Goal: Task Accomplishment & Management: Use online tool/utility

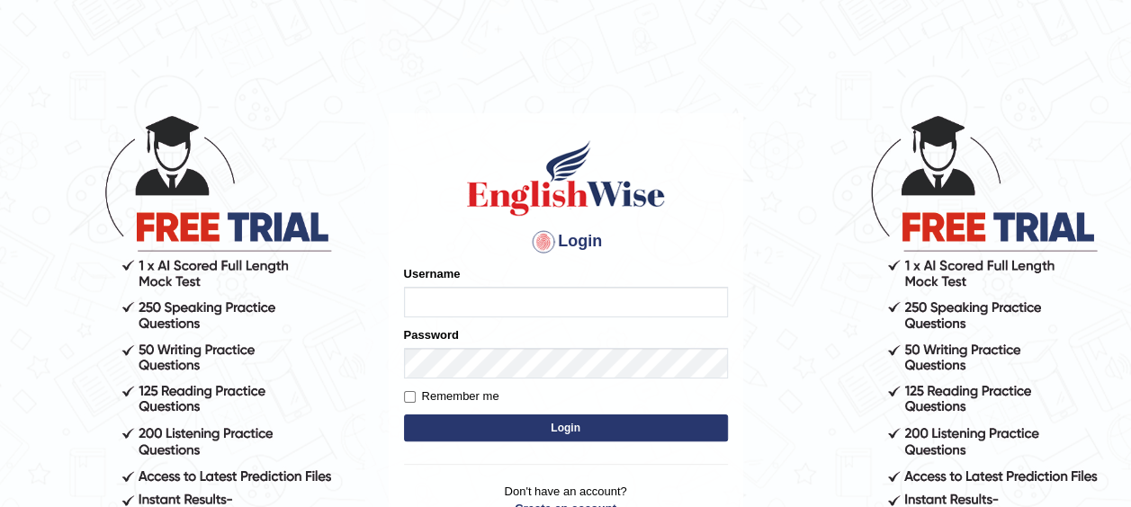
type input "Mugwunali"
click at [565, 425] on button "Login" at bounding box center [566, 428] width 324 height 27
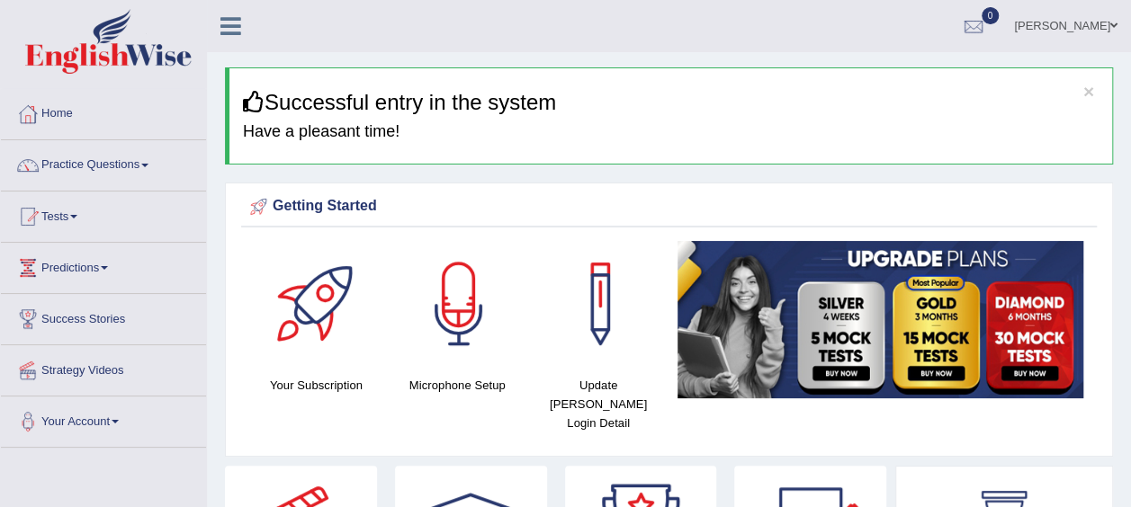
click at [149, 167] on link "Practice Questions" at bounding box center [103, 162] width 205 height 45
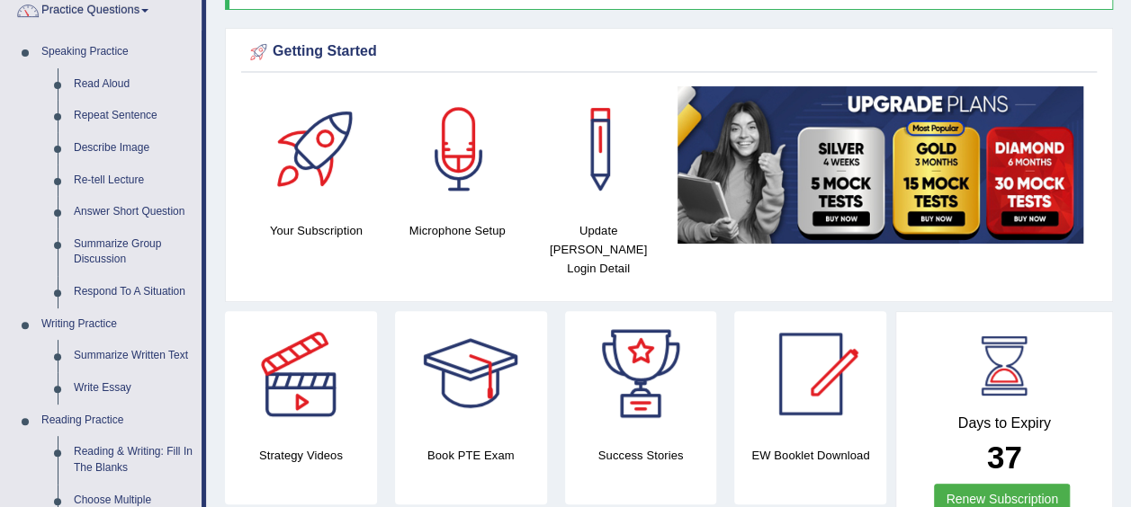
scroll to position [85, 0]
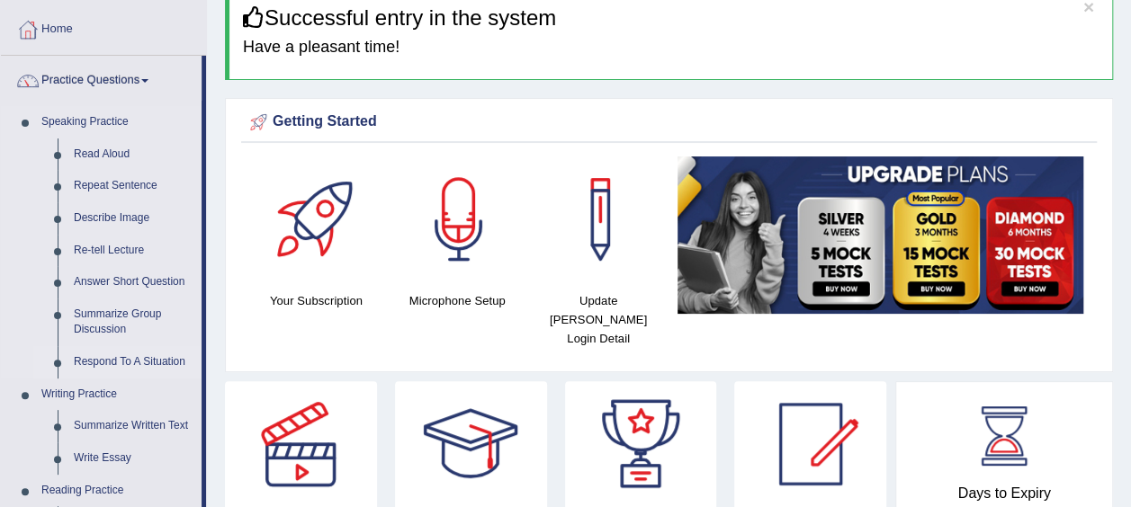
click at [34, 361] on li "Respond To A Situation" at bounding box center [117, 362] width 168 height 32
click at [107, 164] on link "Read Aloud" at bounding box center [134, 155] width 136 height 32
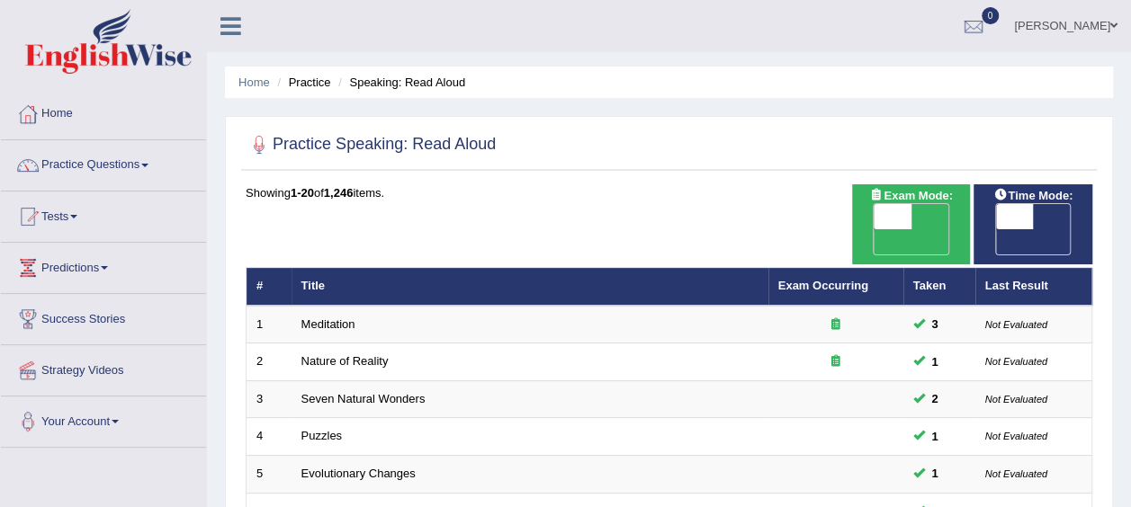
click at [996, 229] on span "OFF" at bounding box center [977, 241] width 38 height 25
checkbox input "true"
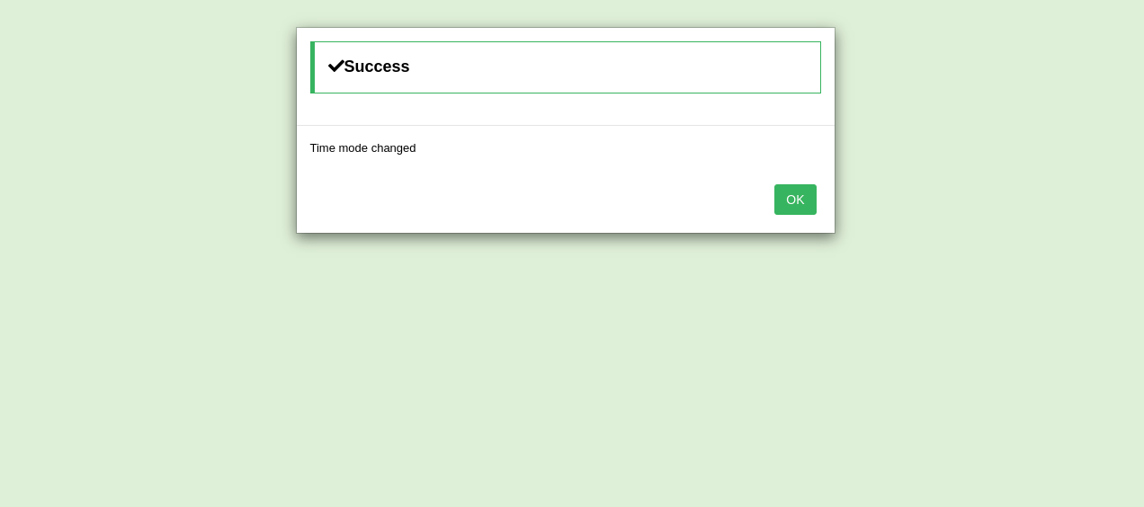
click at [794, 201] on button "OK" at bounding box center [794, 199] width 41 height 31
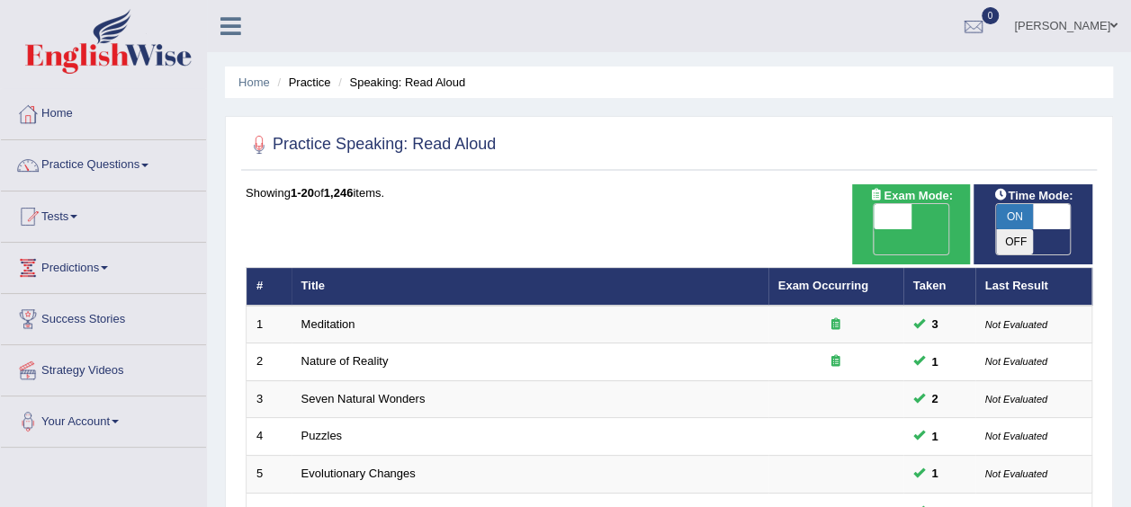
click at [874, 229] on span "OFF" at bounding box center [855, 241] width 38 height 25
checkbox input "true"
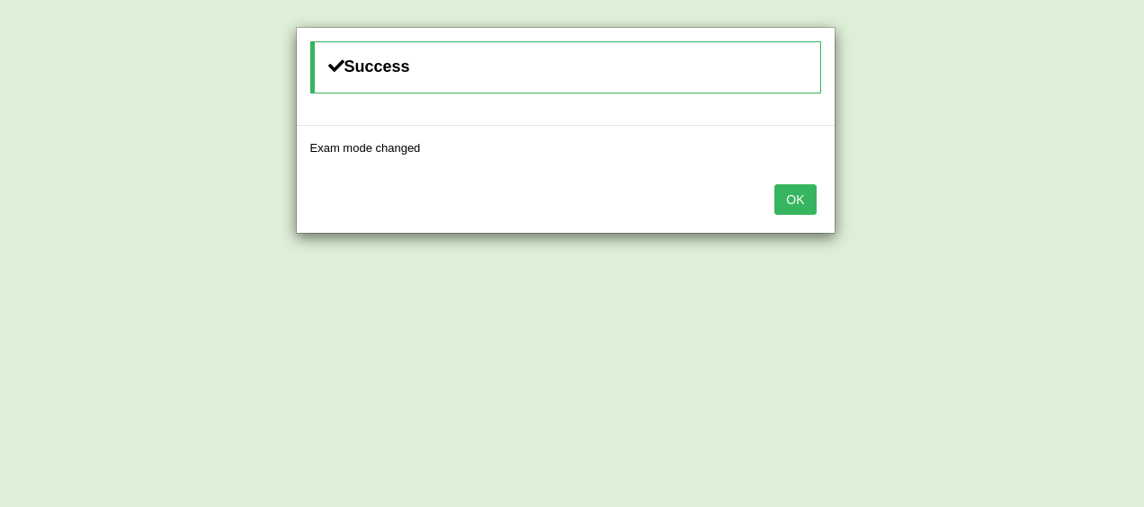
click at [797, 196] on button "OK" at bounding box center [794, 199] width 41 height 31
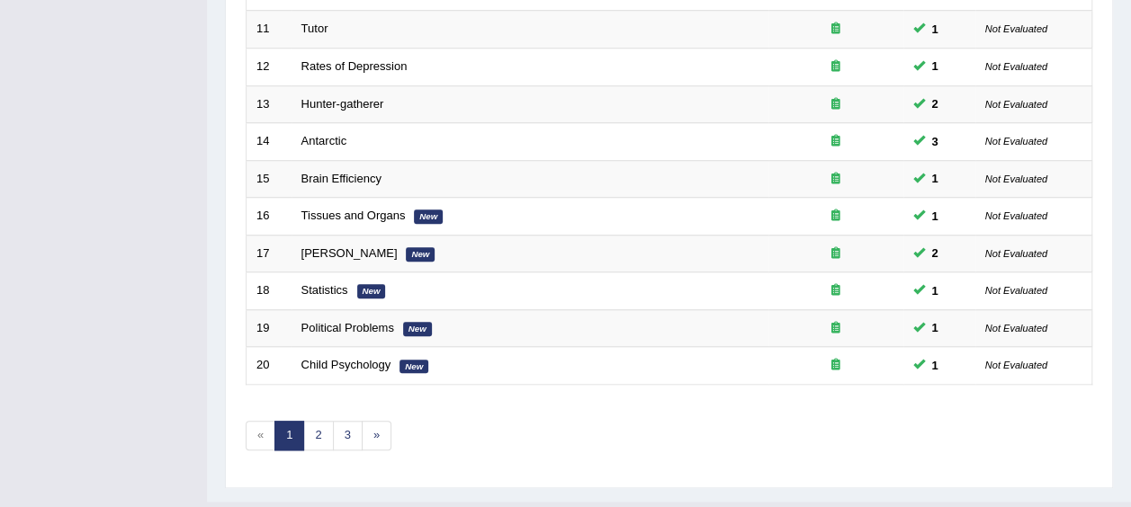
scroll to position [675, 0]
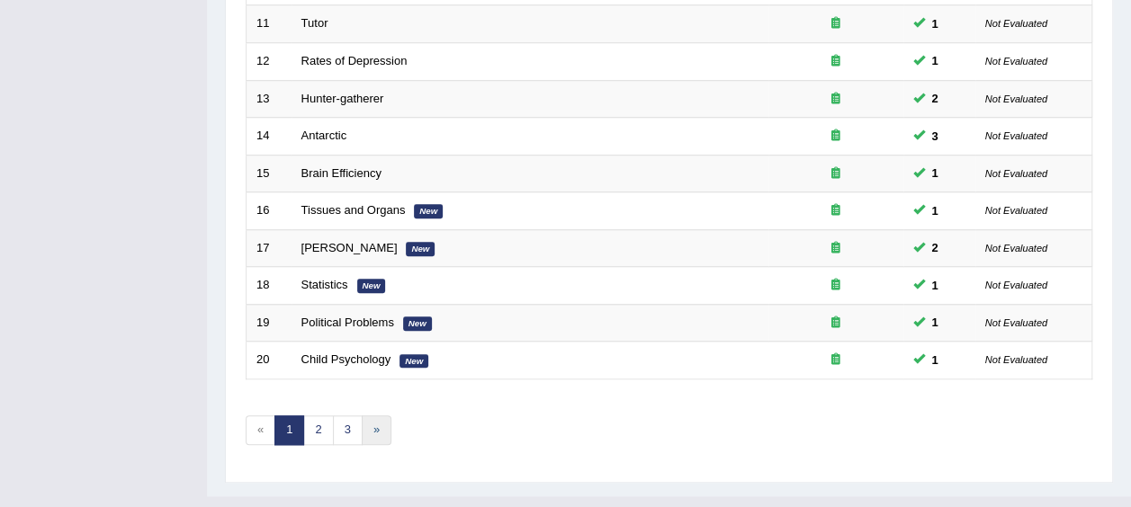
click at [375, 416] on link "»" at bounding box center [377, 431] width 30 height 30
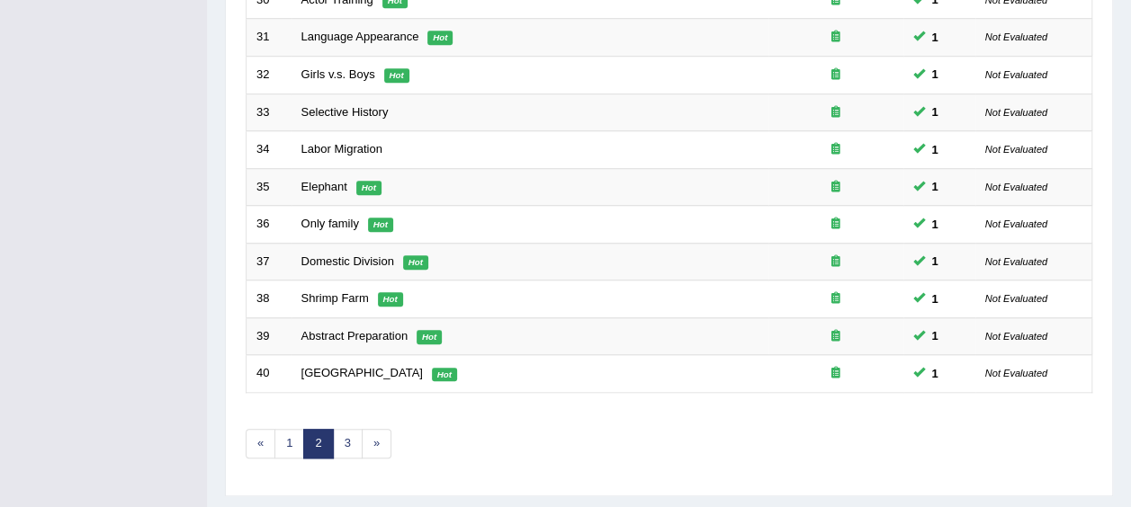
scroll to position [675, 0]
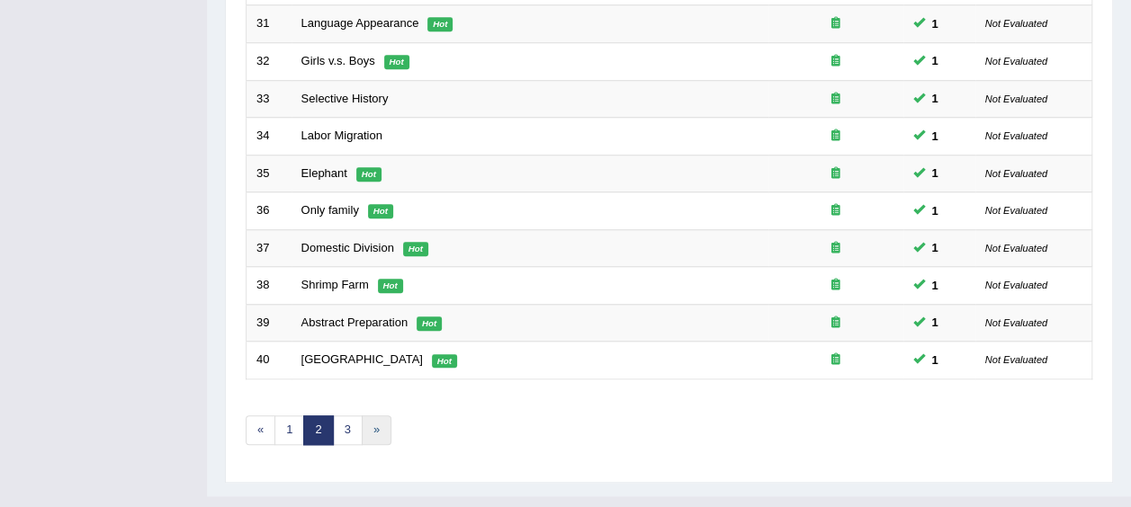
click at [385, 416] on link "»" at bounding box center [377, 431] width 30 height 30
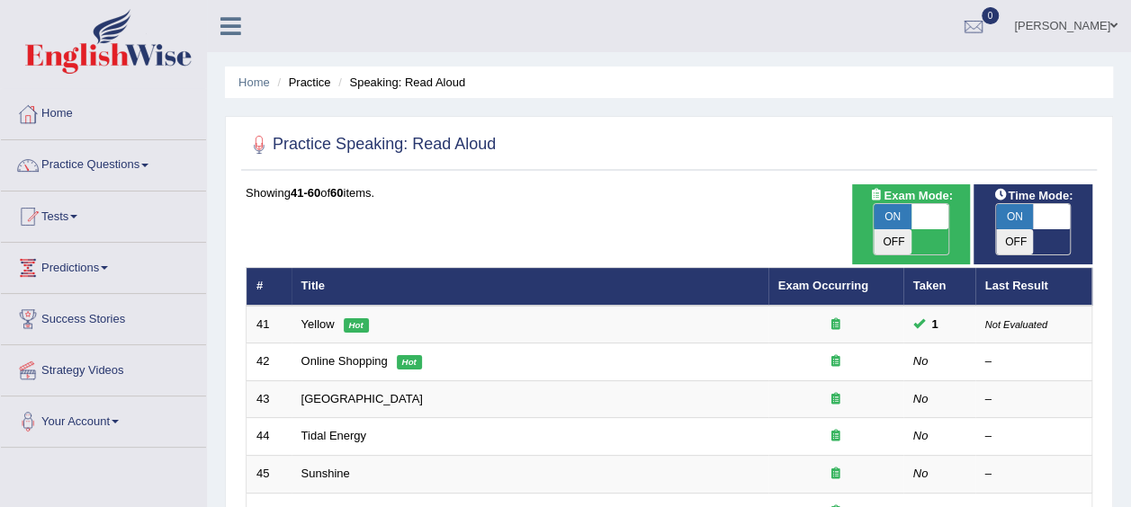
checkbox input "false"
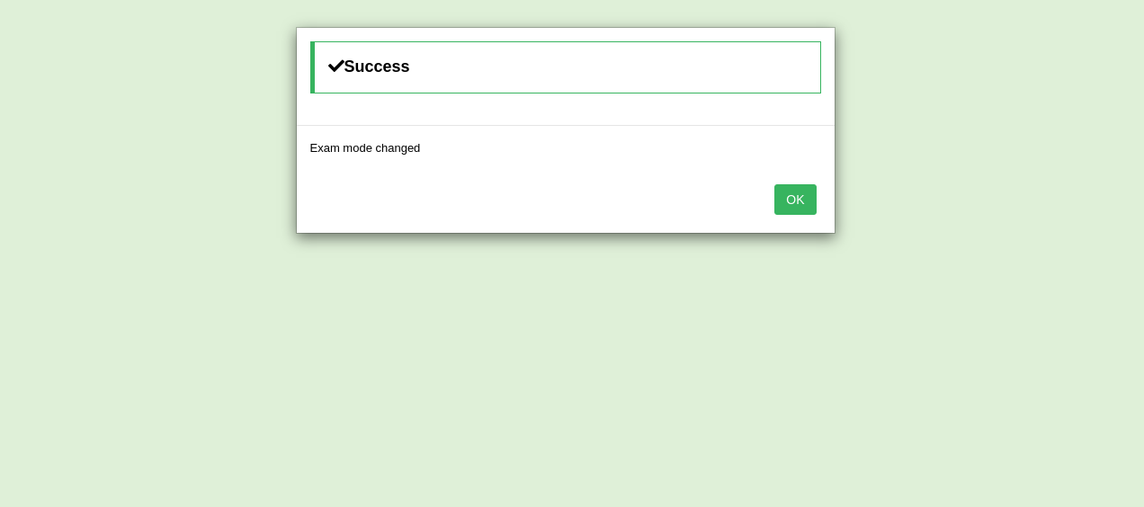
click at [799, 205] on button "OK" at bounding box center [794, 199] width 41 height 31
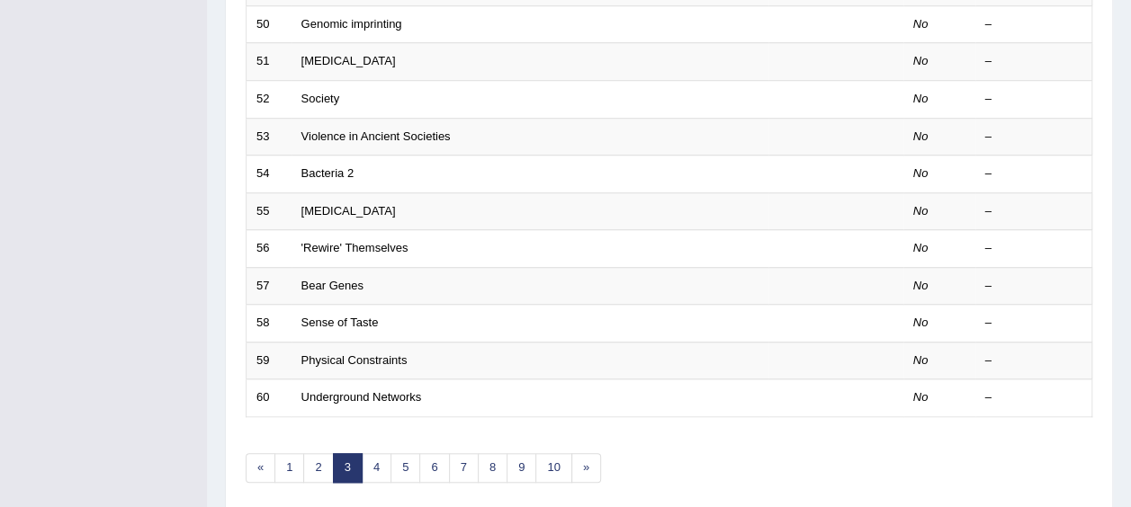
scroll to position [640, 0]
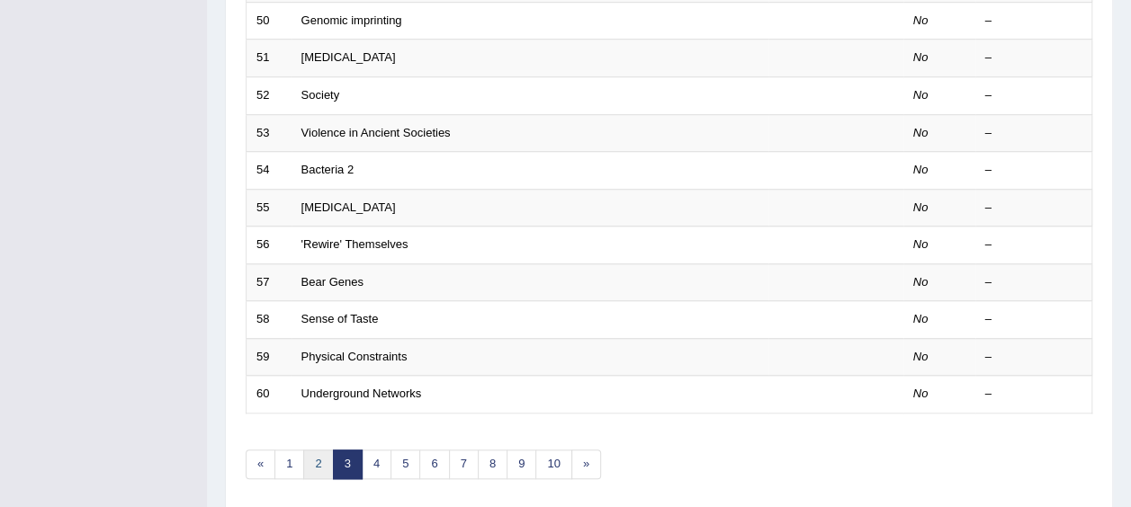
click at [318, 450] on link "2" at bounding box center [318, 465] width 30 height 30
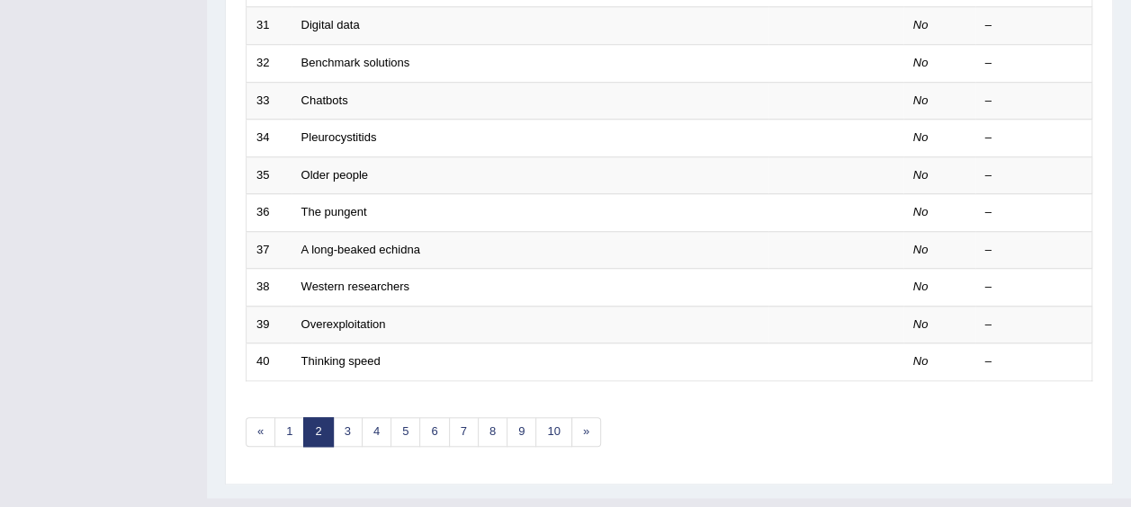
scroll to position [675, 0]
click at [282, 416] on link "1" at bounding box center [289, 431] width 30 height 30
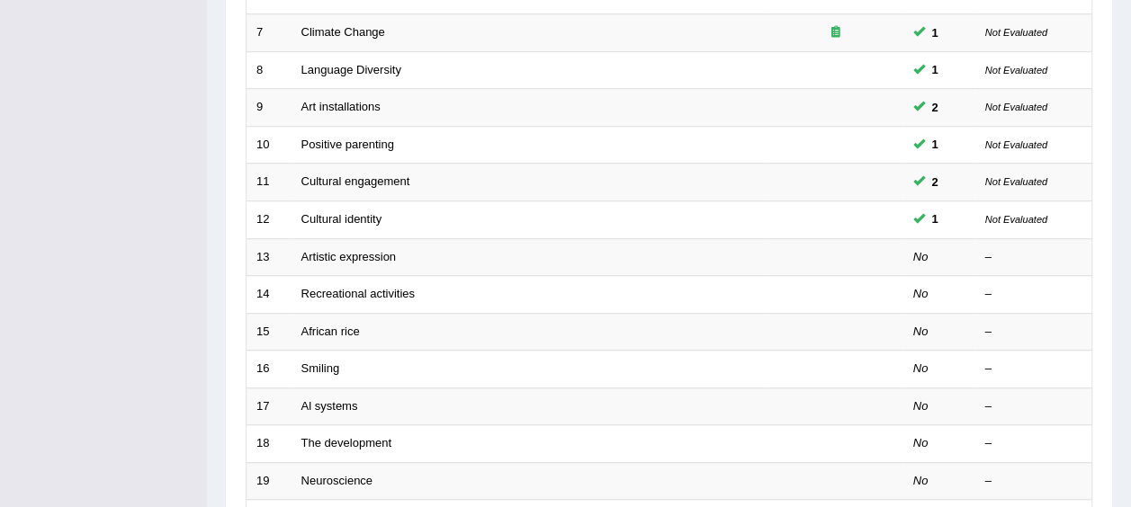
scroll to position [517, 0]
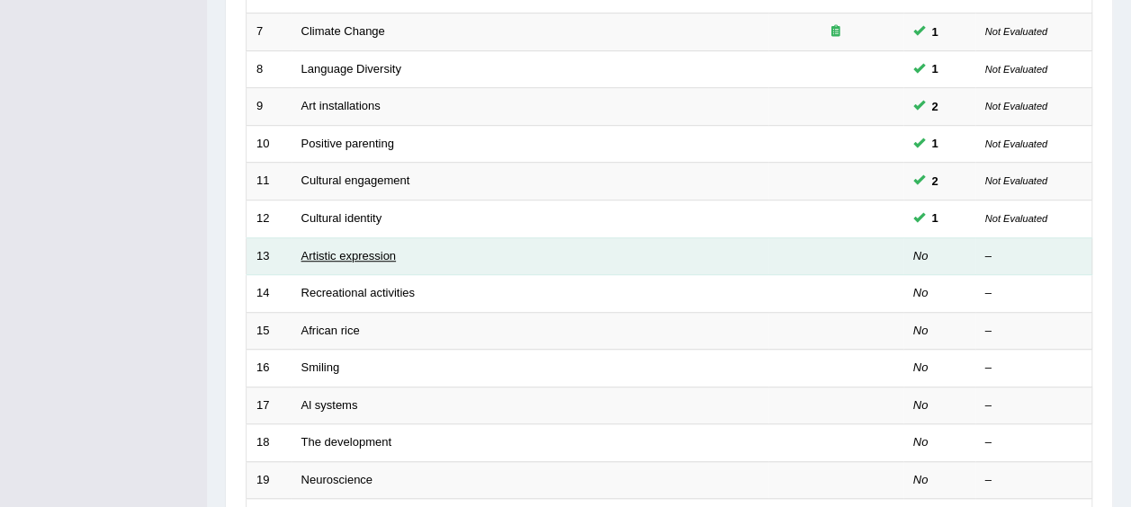
click at [371, 249] on link "Artistic expression" at bounding box center [348, 255] width 94 height 13
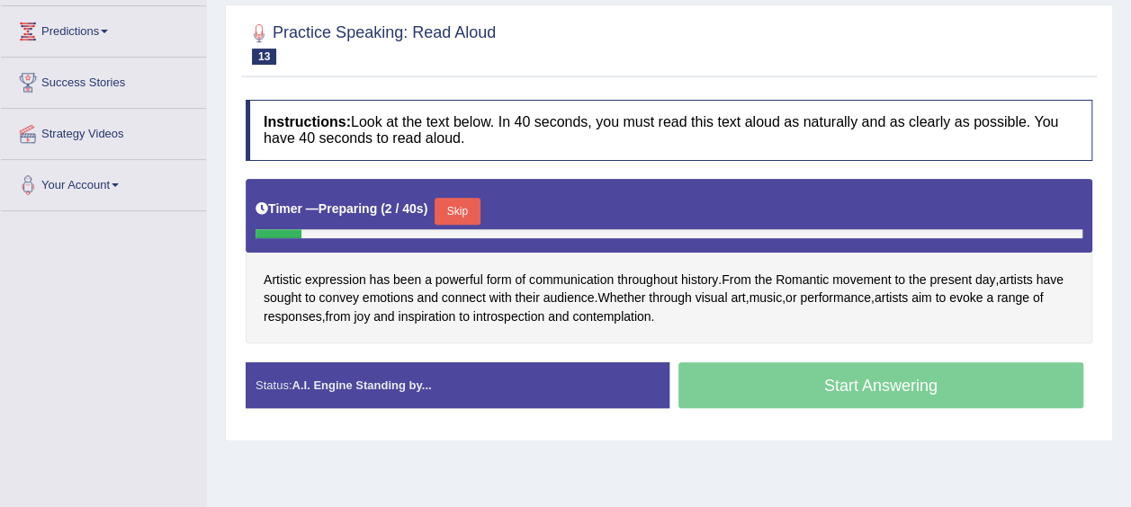
scroll to position [237, 0]
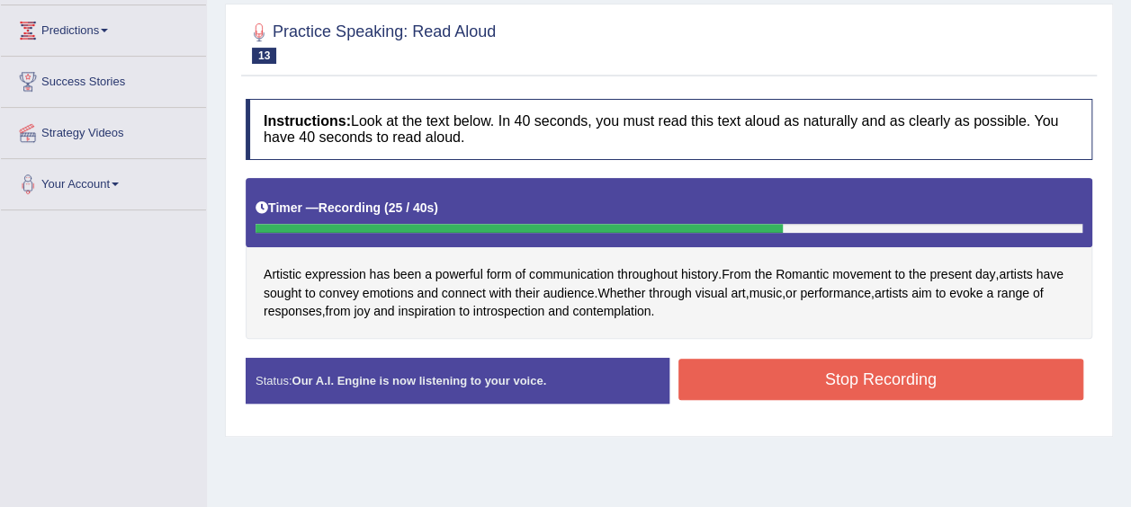
click at [965, 380] on button "Stop Recording" at bounding box center [881, 379] width 406 height 41
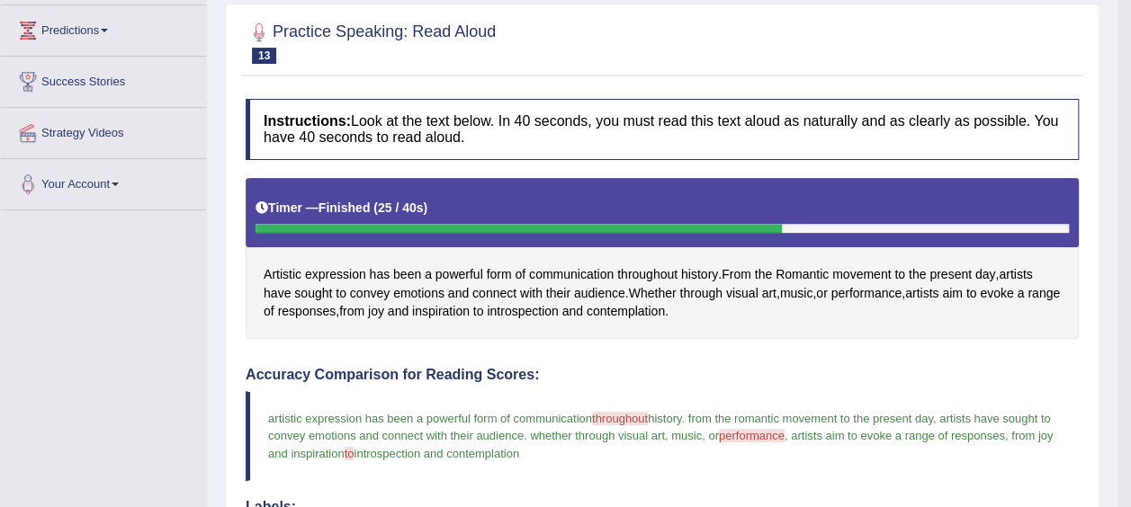
click at [998, 374] on h4 "Accuracy Comparison for Reading Scores:" at bounding box center [662, 375] width 833 height 16
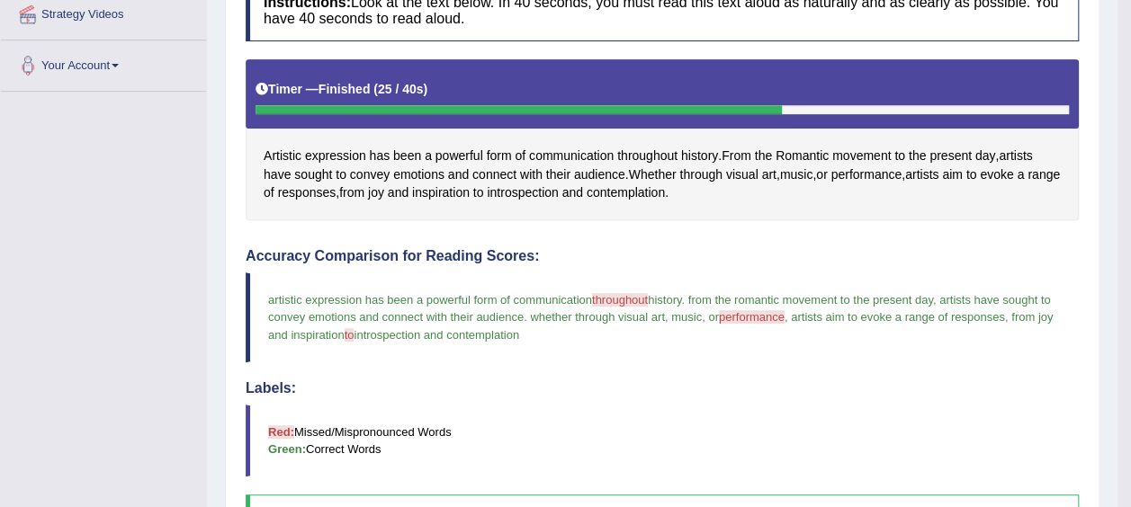
scroll to position [361, 0]
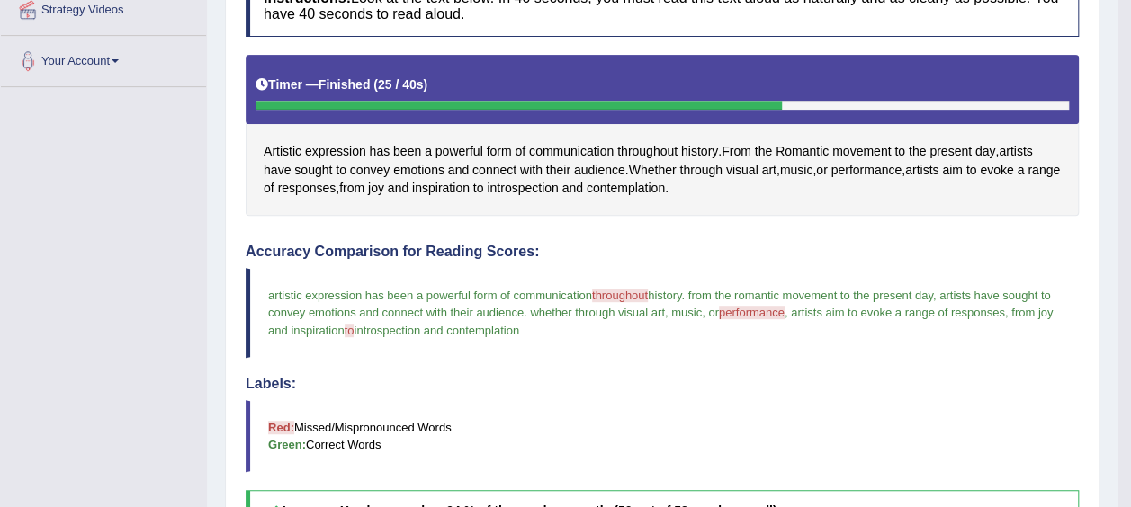
click at [997, 417] on blockquote "Red: Missed/Mispronounced Words Green: Correct Words" at bounding box center [662, 436] width 833 height 72
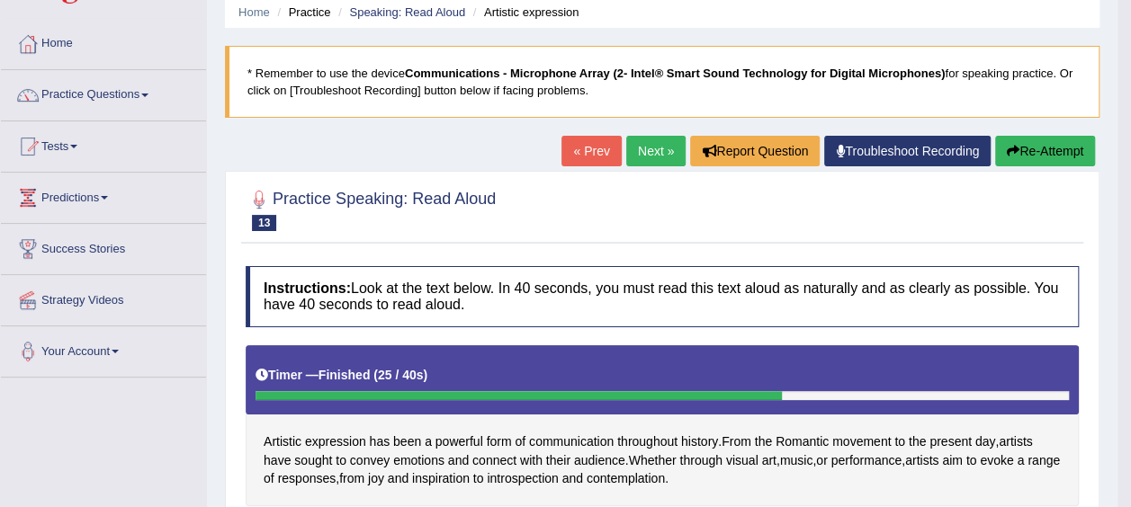
scroll to position [0, 0]
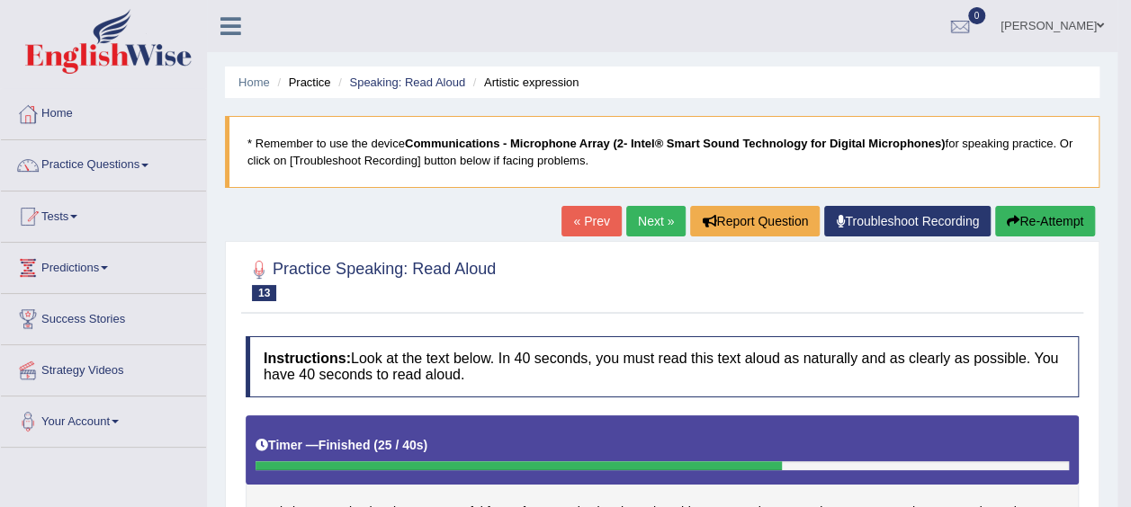
click at [148, 165] on span at bounding box center [144, 166] width 7 height 4
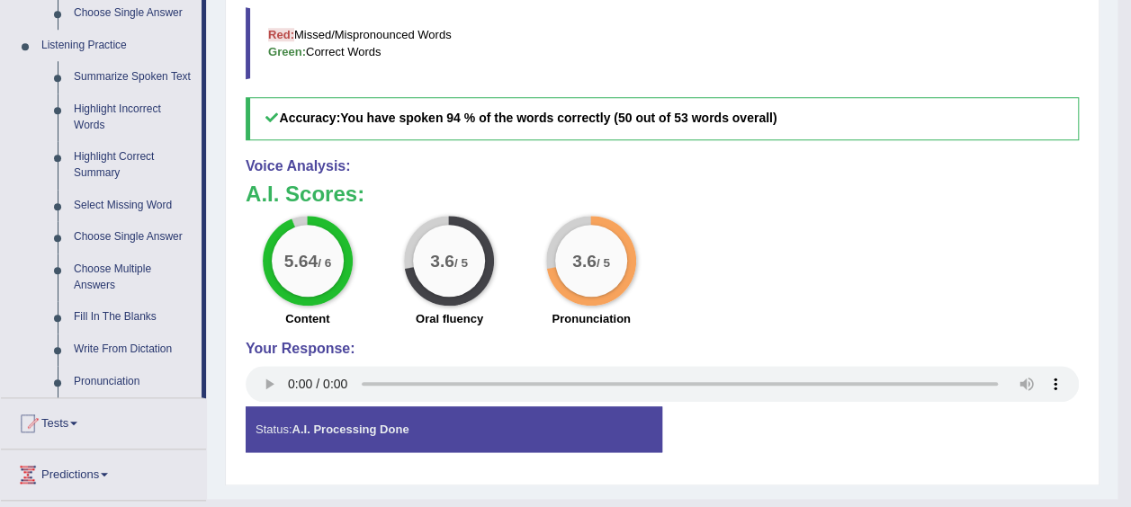
scroll to position [756, 0]
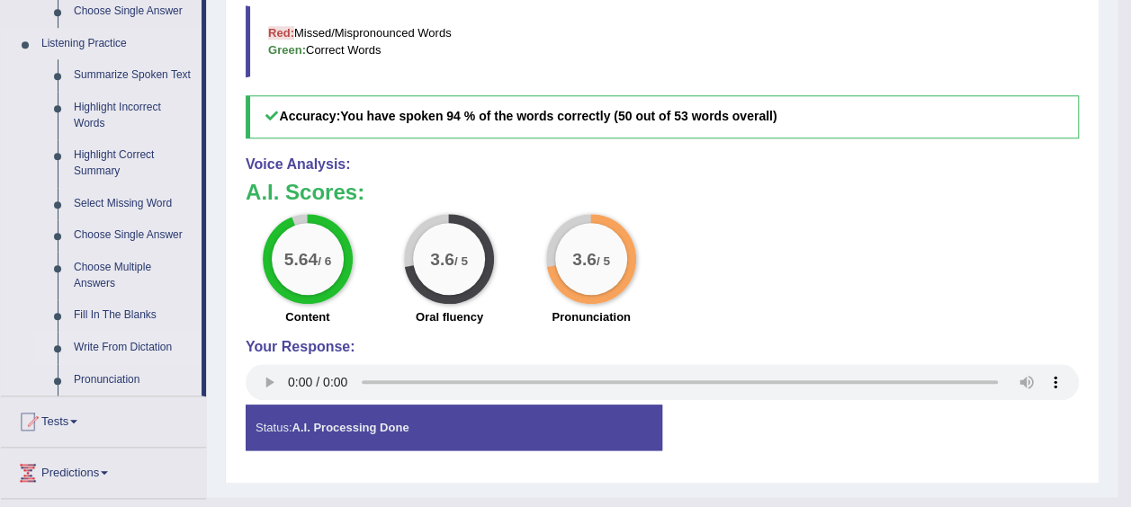
click at [110, 349] on link "Write From Dictation" at bounding box center [134, 348] width 136 height 32
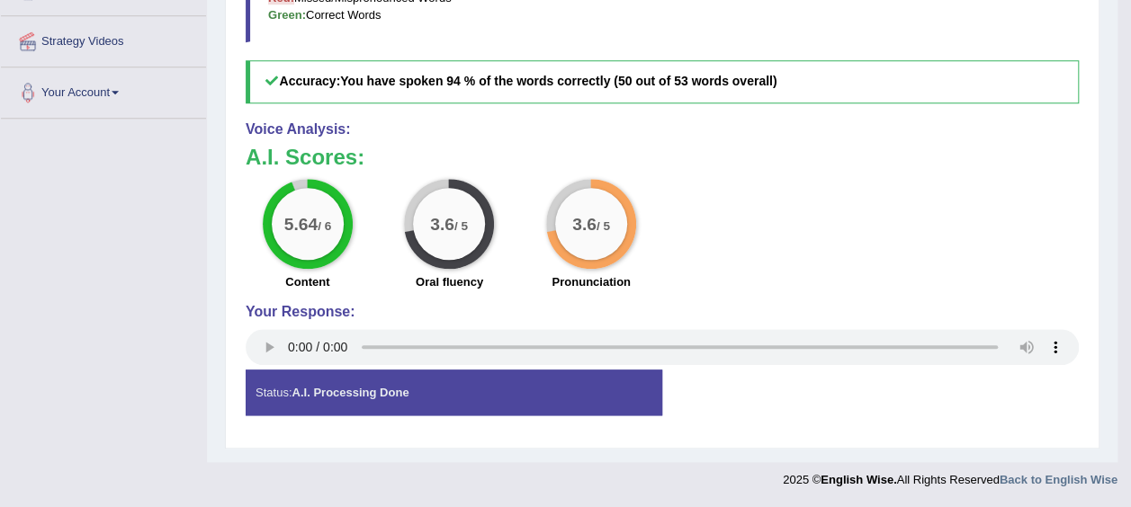
scroll to position [786, 0]
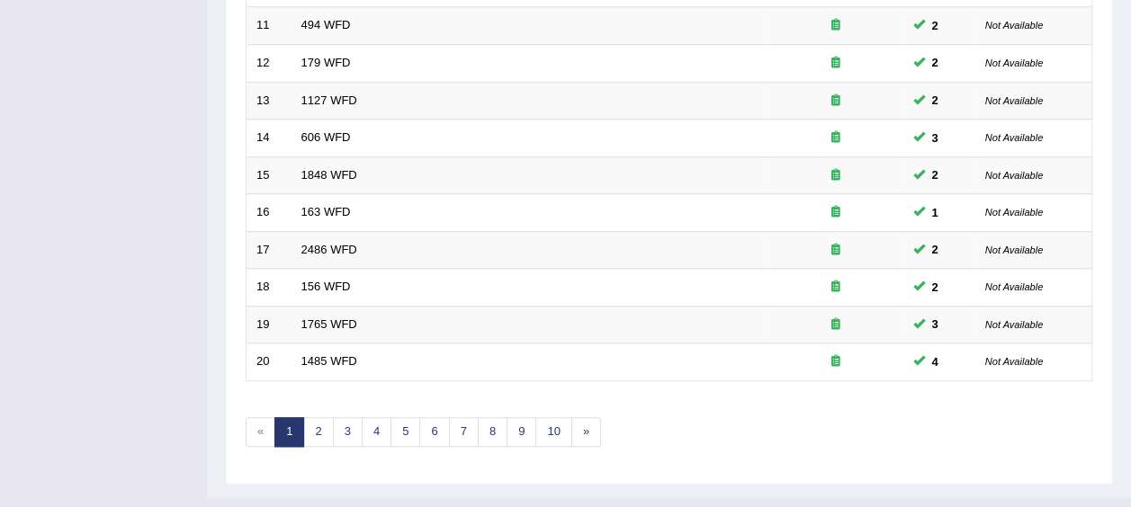
scroll to position [675, 0]
click at [590, 416] on link "»" at bounding box center [586, 431] width 30 height 30
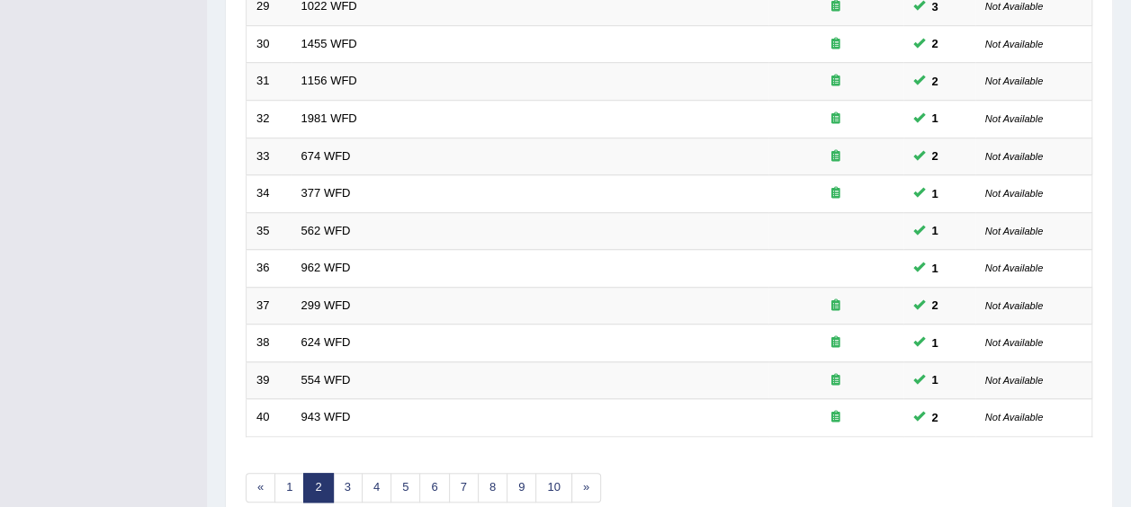
scroll to position [675, 0]
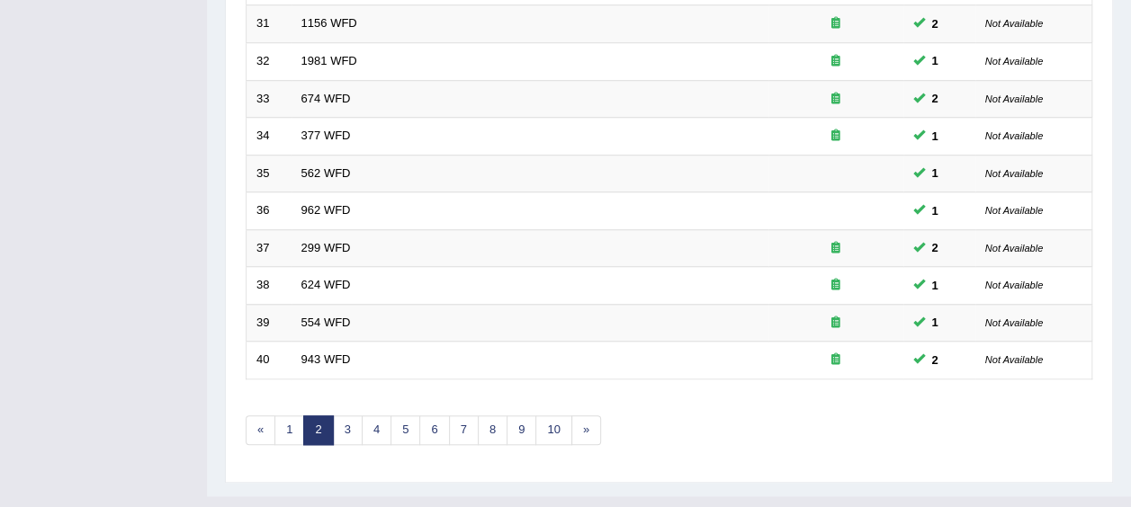
click at [588, 416] on link "»" at bounding box center [586, 431] width 30 height 30
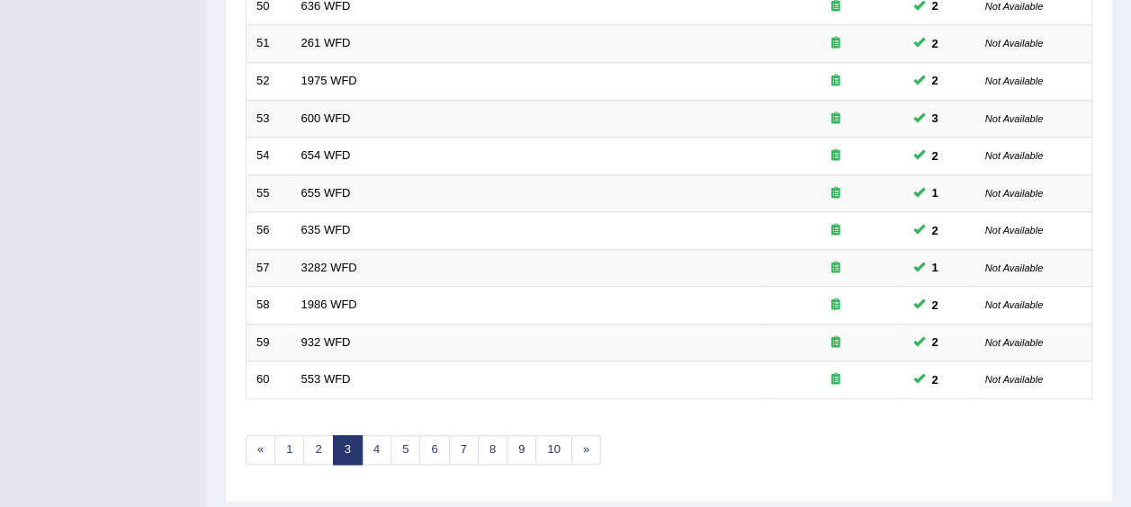
scroll to position [675, 0]
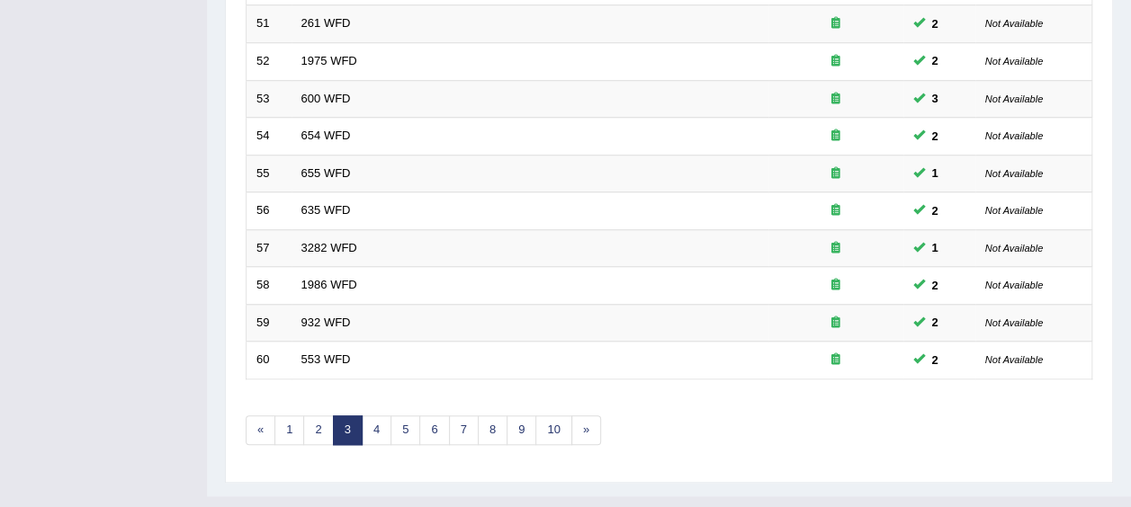
click at [583, 416] on link "»" at bounding box center [586, 431] width 30 height 30
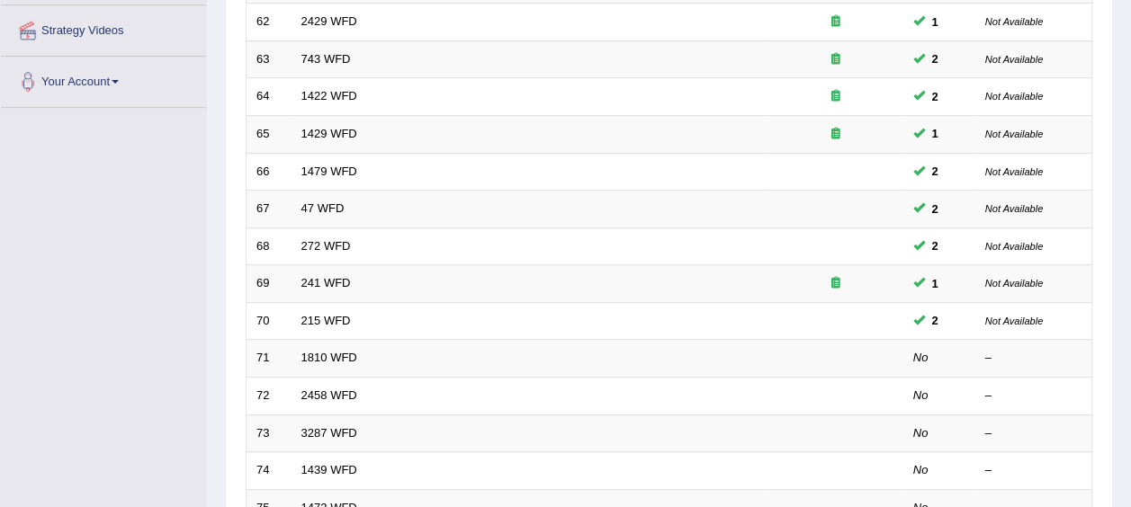
scroll to position [343, 0]
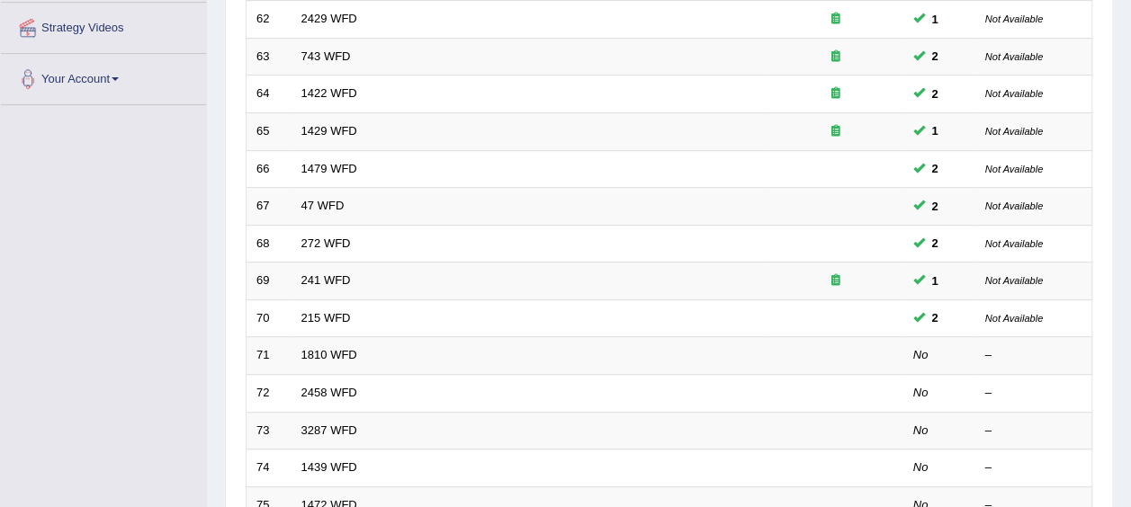
drag, startPoint x: 0, startPoint y: 0, endPoint x: 171, endPoint y: 126, distance: 212.3
click at [171, 126] on div "Toggle navigation Home Practice Questions Speaking Practice Read Aloud Repeat S…" at bounding box center [565, 260] width 1131 height 1207
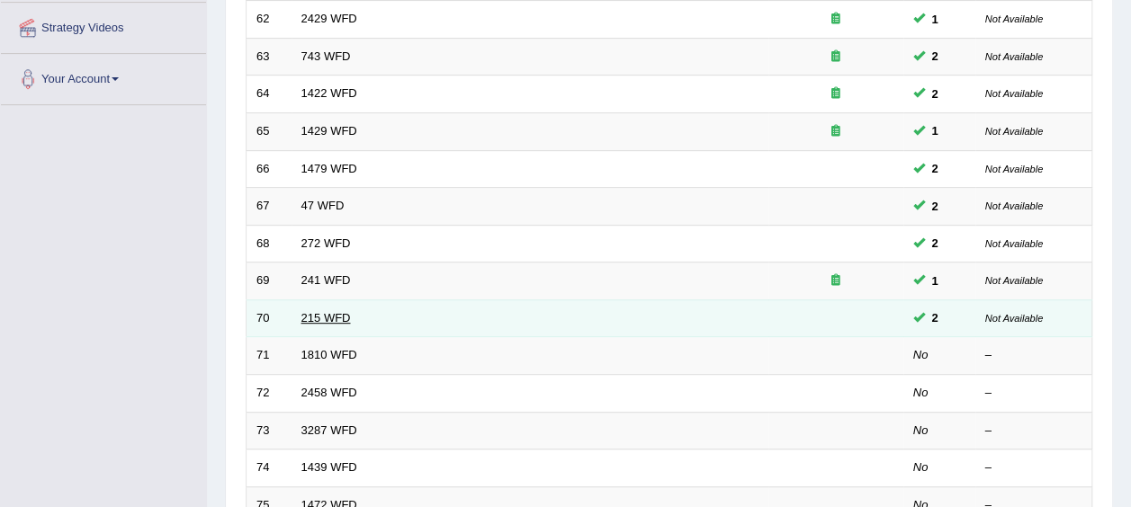
click at [318, 311] on link "215 WFD" at bounding box center [325, 317] width 49 height 13
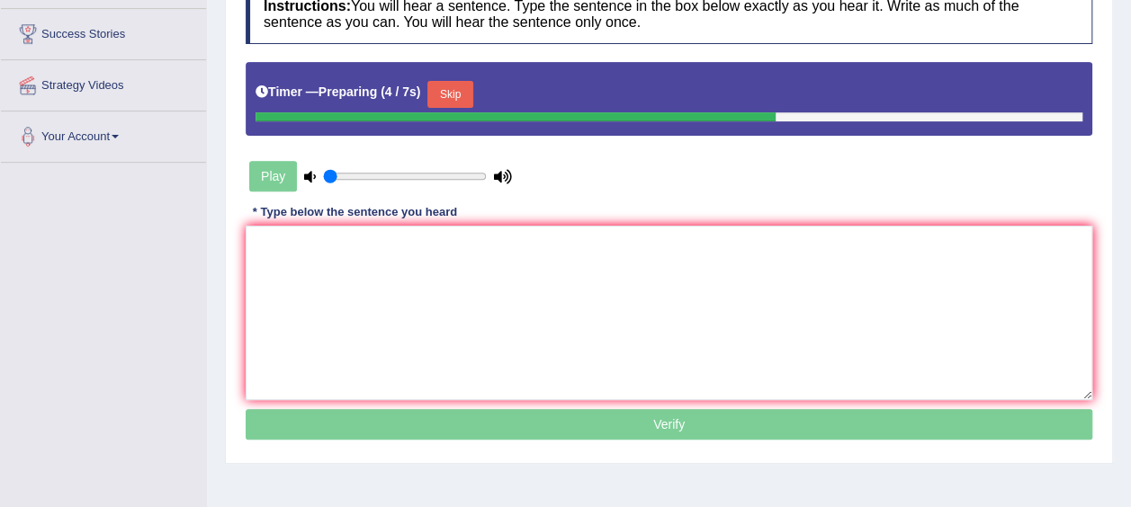
scroll to position [307, 0]
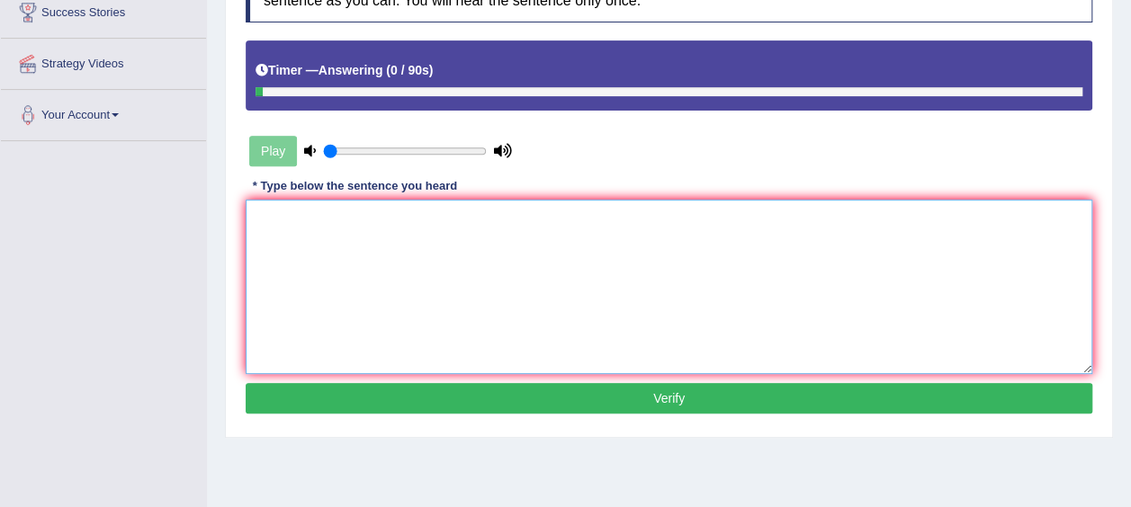
click at [287, 251] on textarea at bounding box center [669, 287] width 846 height 174
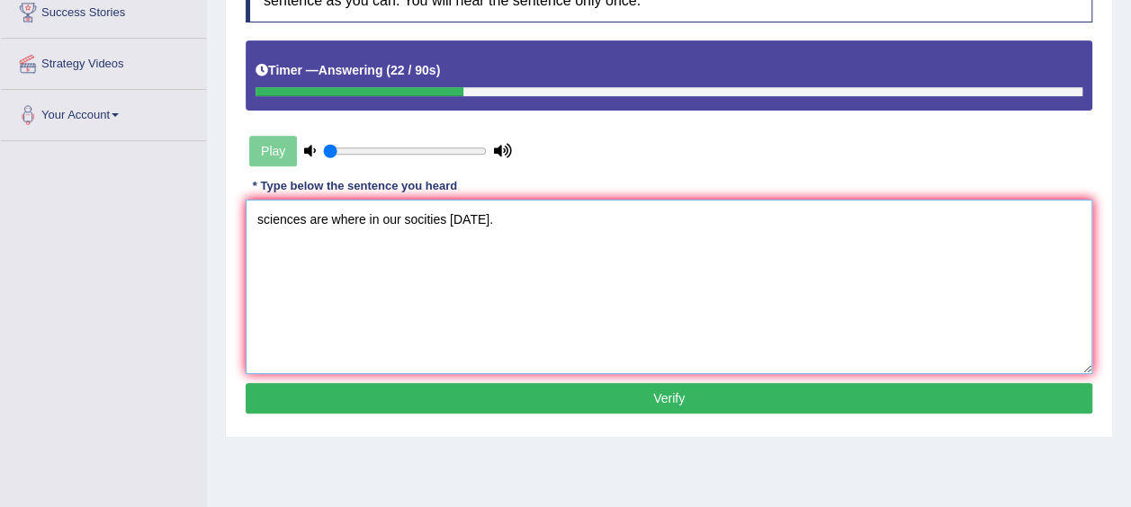
type textarea "sciences are where in our socities today."
click at [637, 390] on button "Verify" at bounding box center [669, 398] width 846 height 31
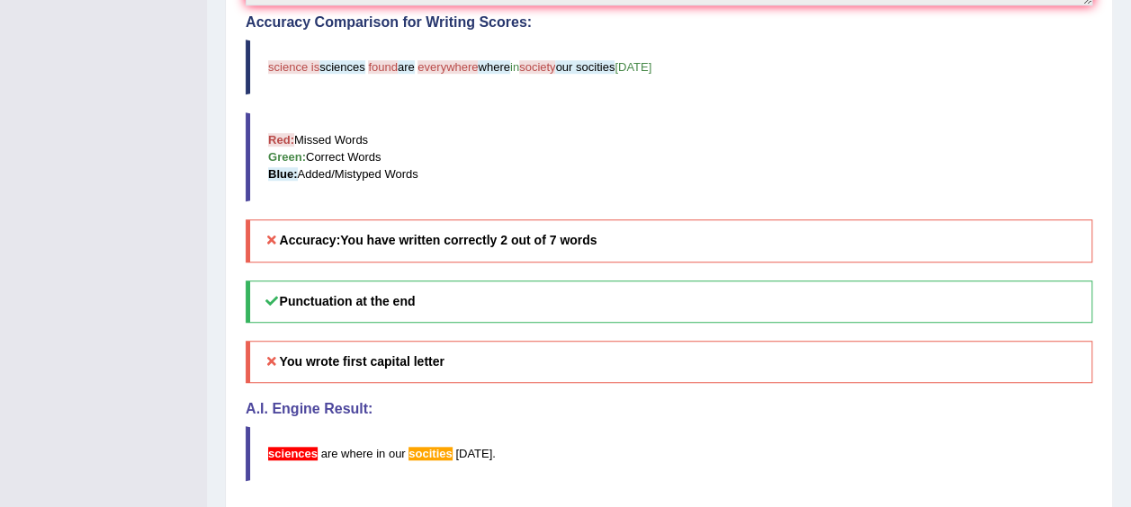
scroll to position [657, 0]
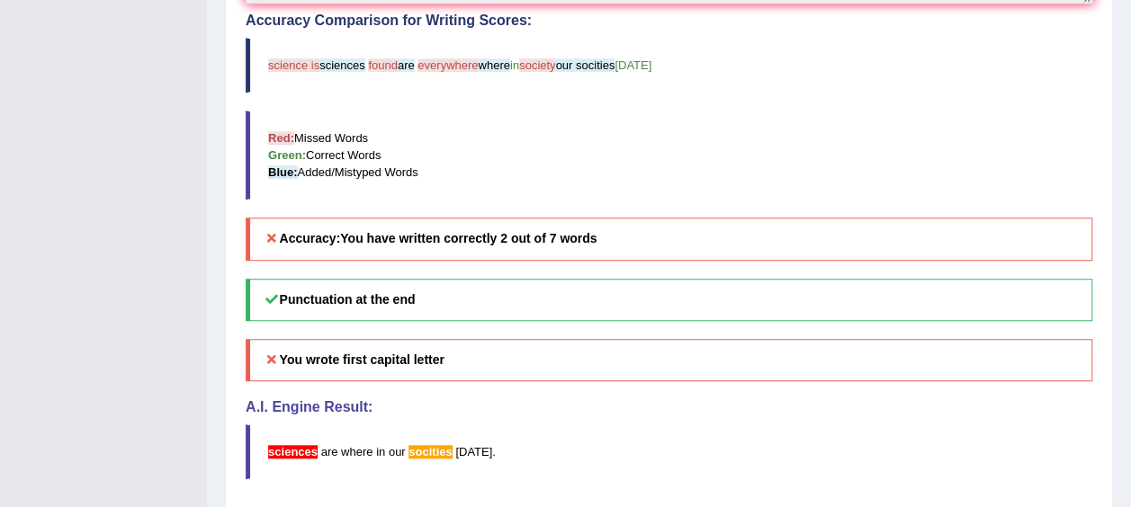
click at [1040, 90] on blockquote "science is sciences found are everywhere where in society our socities today" at bounding box center [669, 65] width 846 height 55
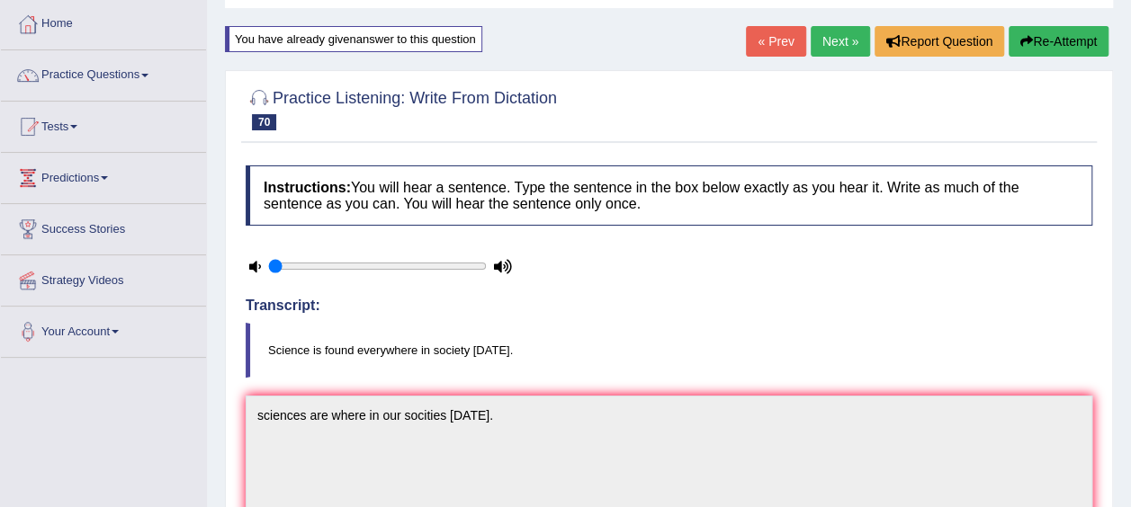
scroll to position [0, 0]
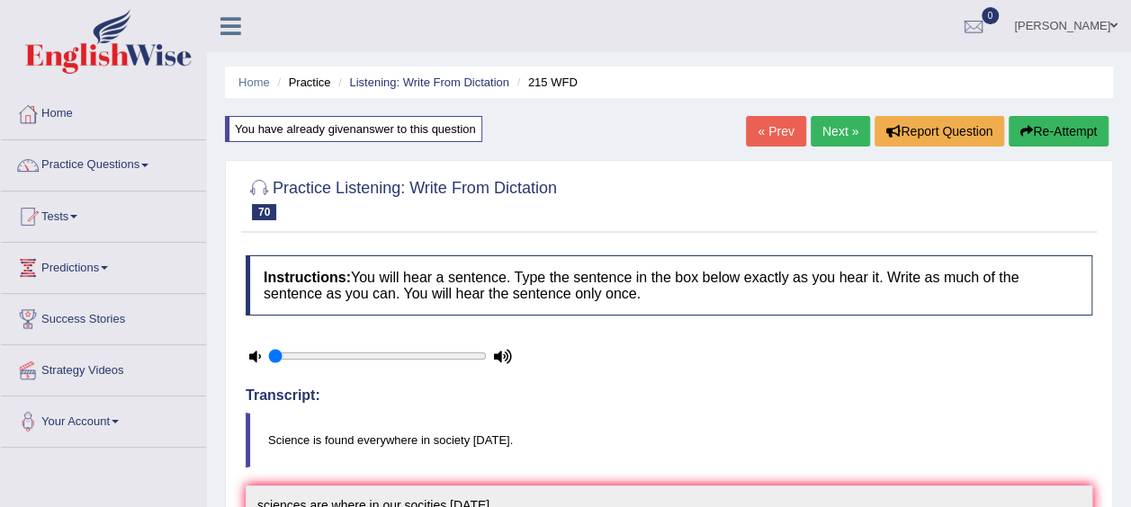
click at [1067, 130] on button "Re-Attempt" at bounding box center [1058, 131] width 100 height 31
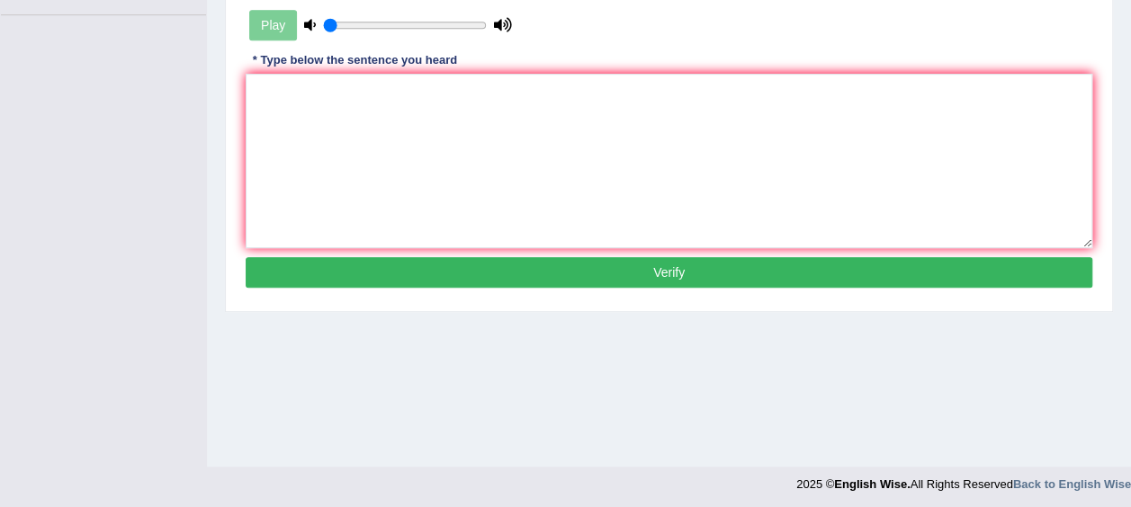
scroll to position [437, 0]
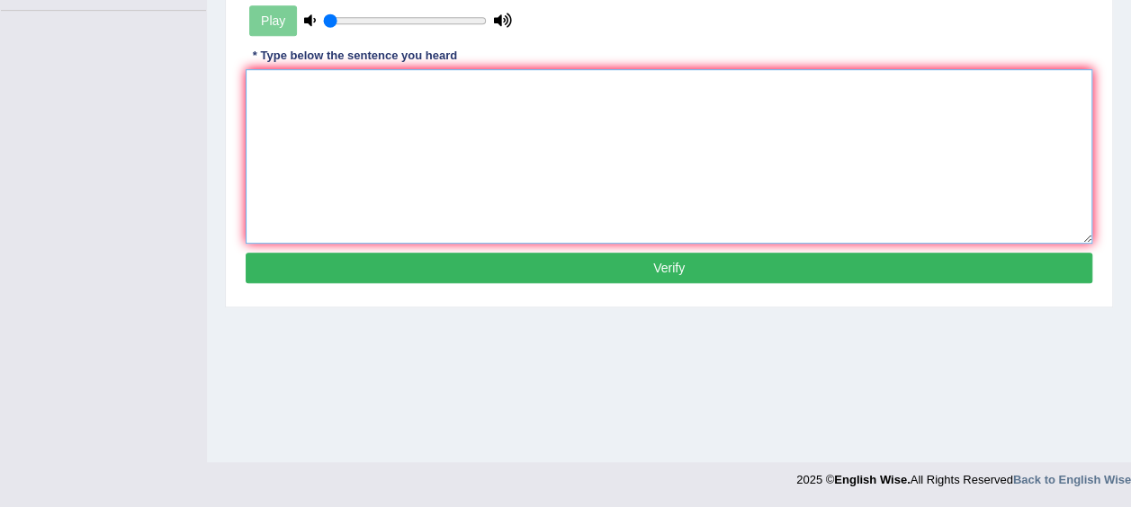
click at [398, 155] on textarea at bounding box center [669, 156] width 846 height 174
type textarea "science is found everywhere in our society today."
click at [656, 264] on button "Verify" at bounding box center [669, 268] width 846 height 31
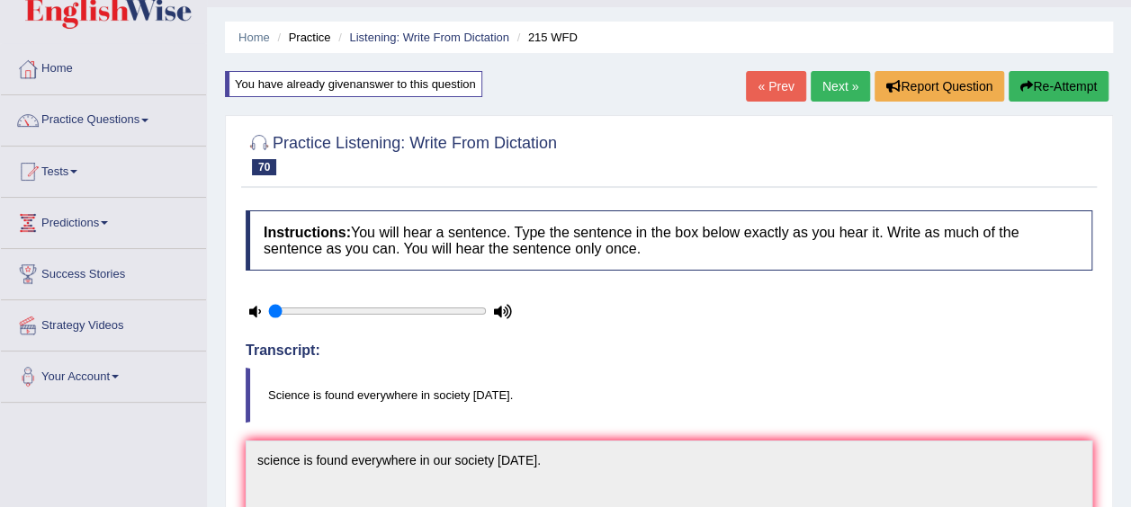
scroll to position [34, 0]
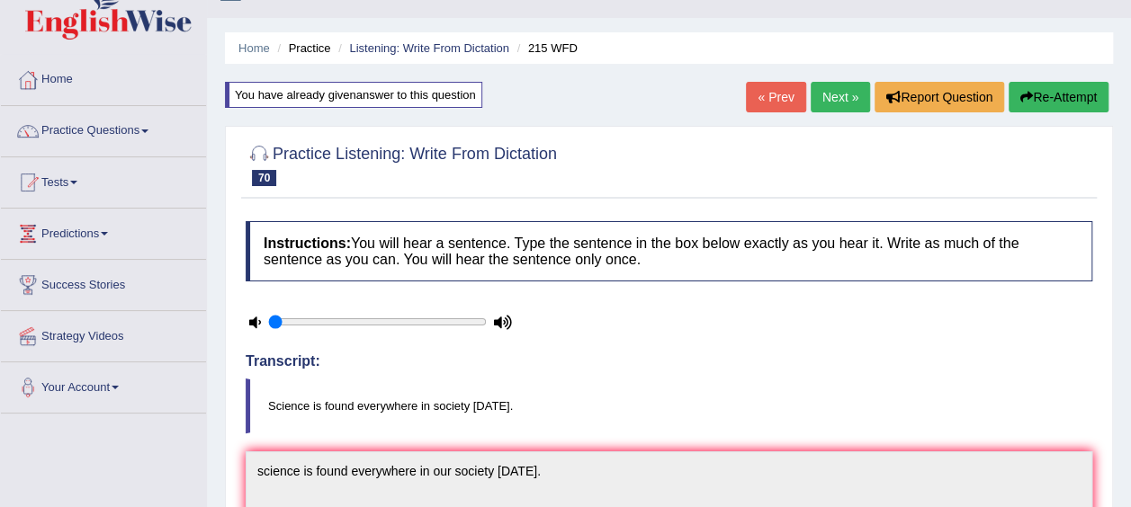
click at [148, 130] on span at bounding box center [144, 132] width 7 height 4
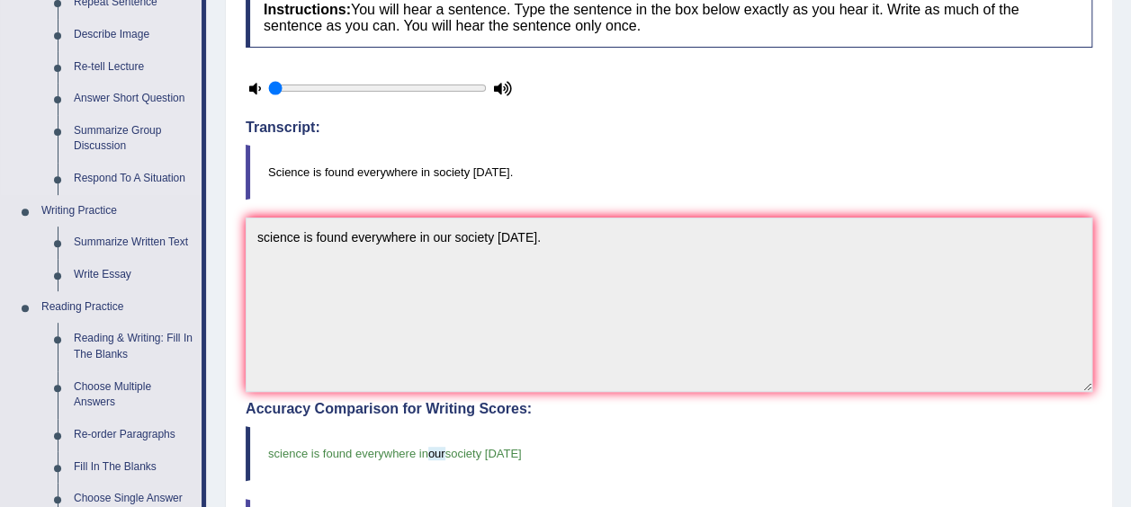
scroll to position [243, 0]
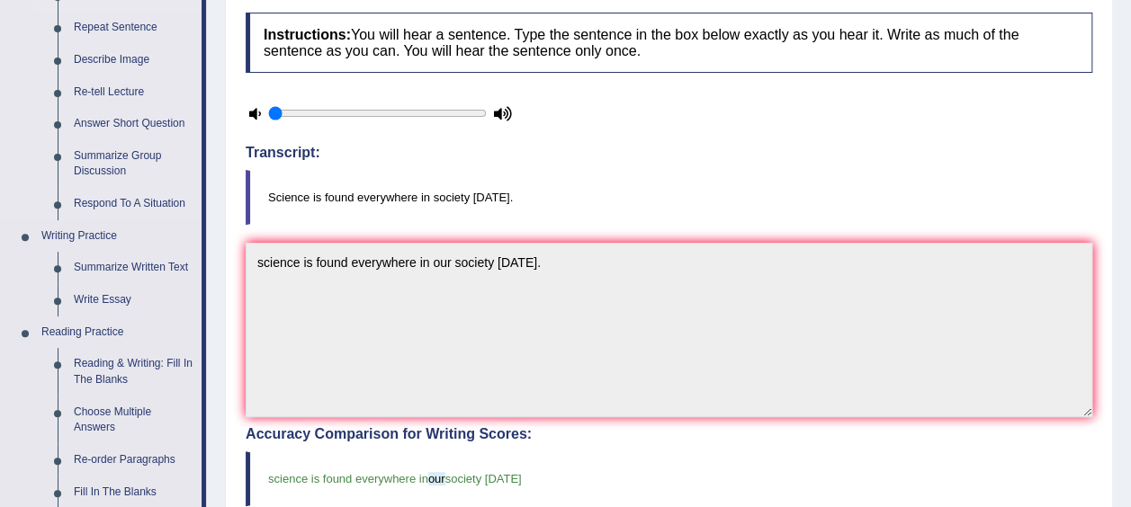
type input "0.05"
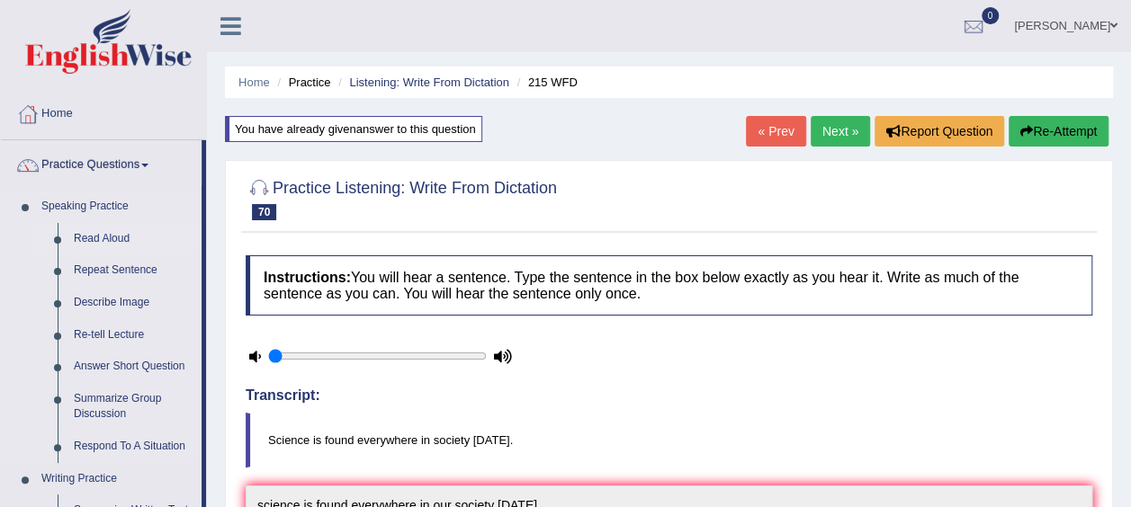
click at [64, 119] on link "Home" at bounding box center [103, 111] width 205 height 45
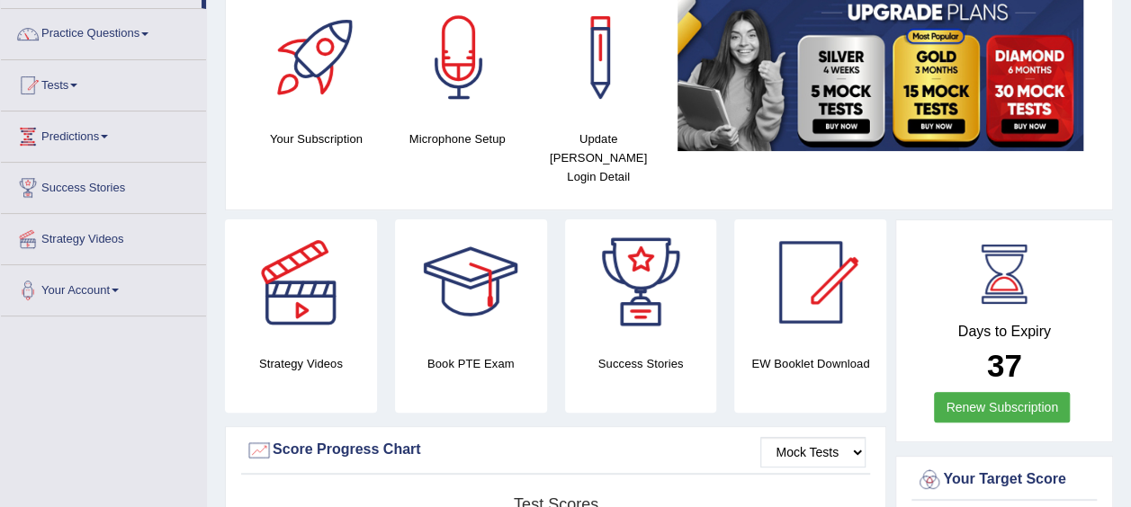
scroll to position [170, 0]
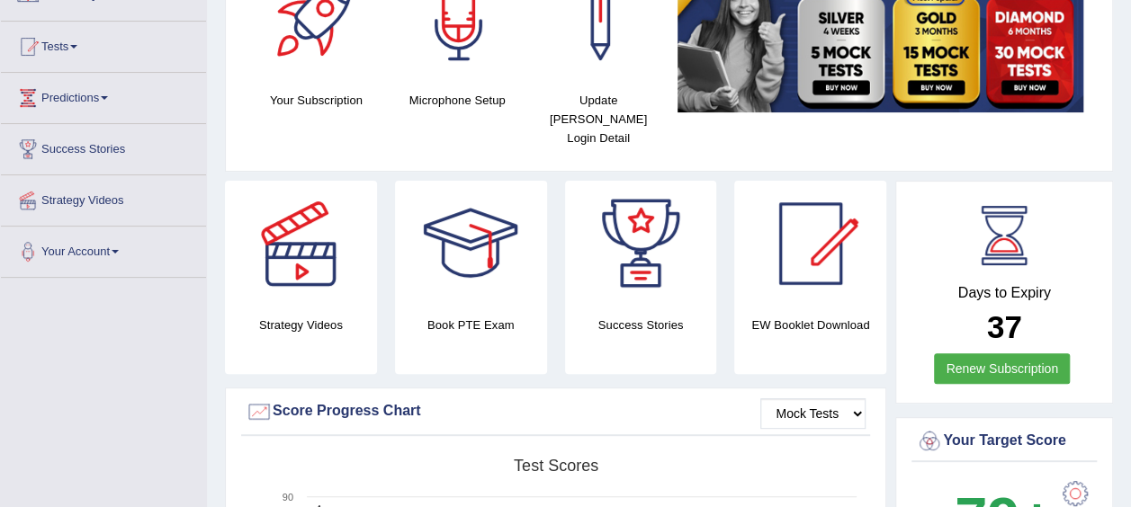
click at [119, 250] on span at bounding box center [115, 252] width 7 height 4
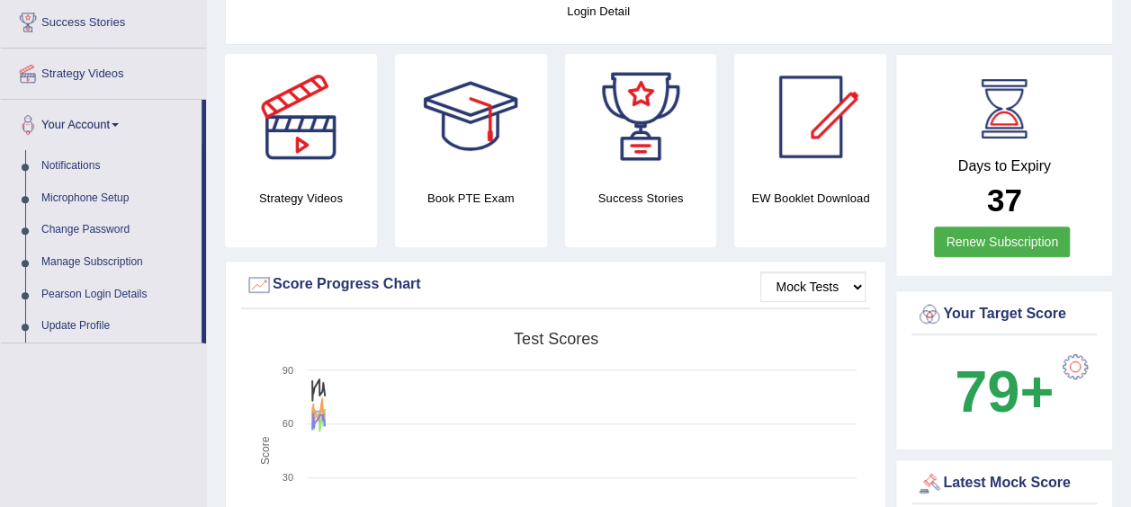
scroll to position [301, 0]
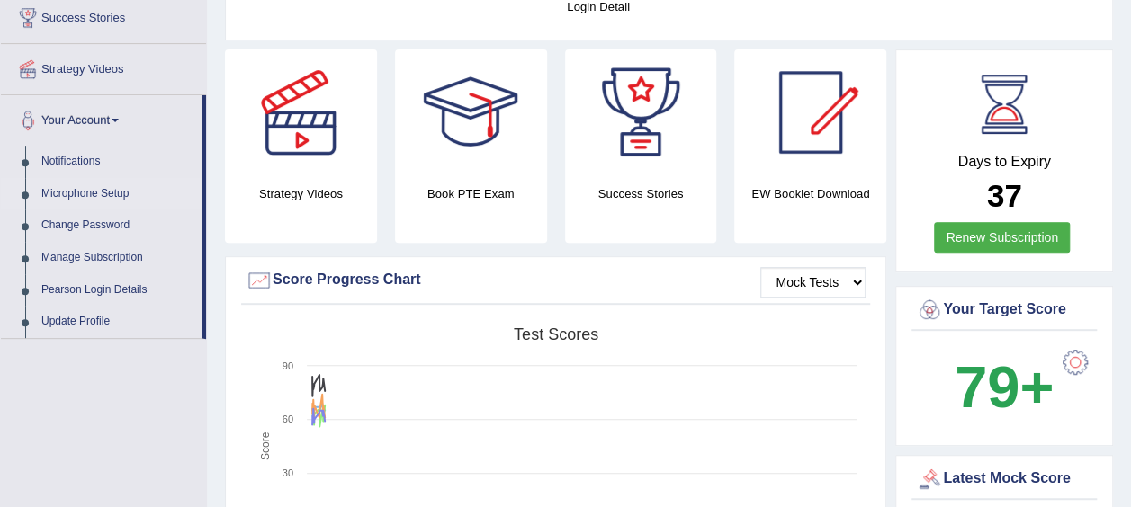
click at [99, 194] on link "Microphone Setup" at bounding box center [117, 194] width 168 height 32
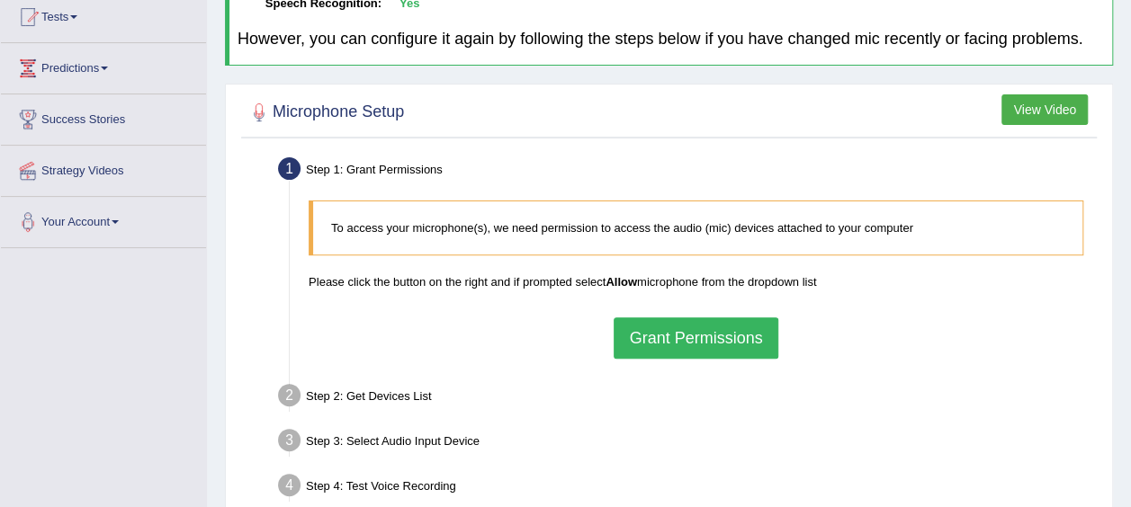
scroll to position [206, 0]
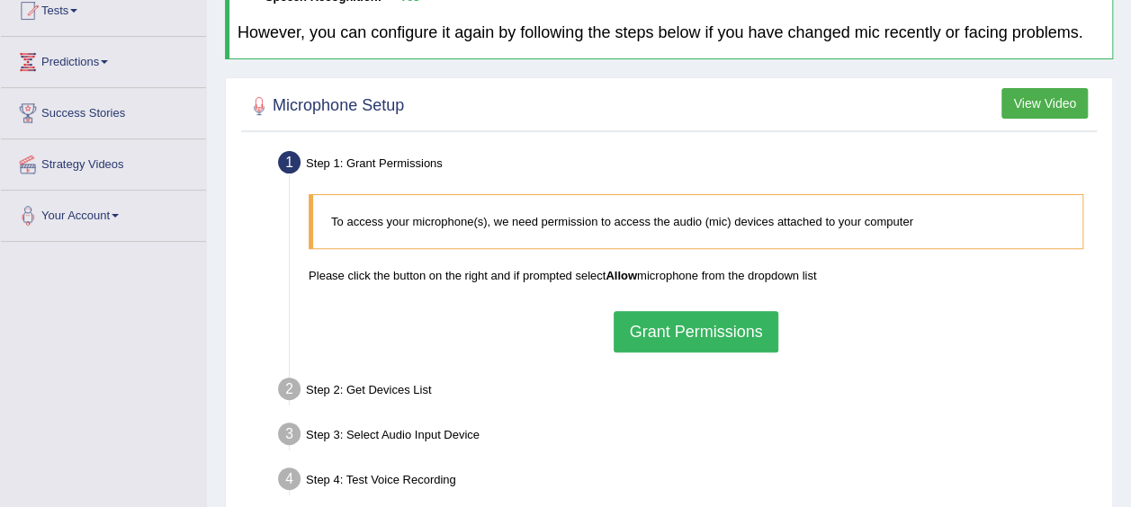
click at [738, 333] on button "Grant Permissions" at bounding box center [695, 331] width 164 height 41
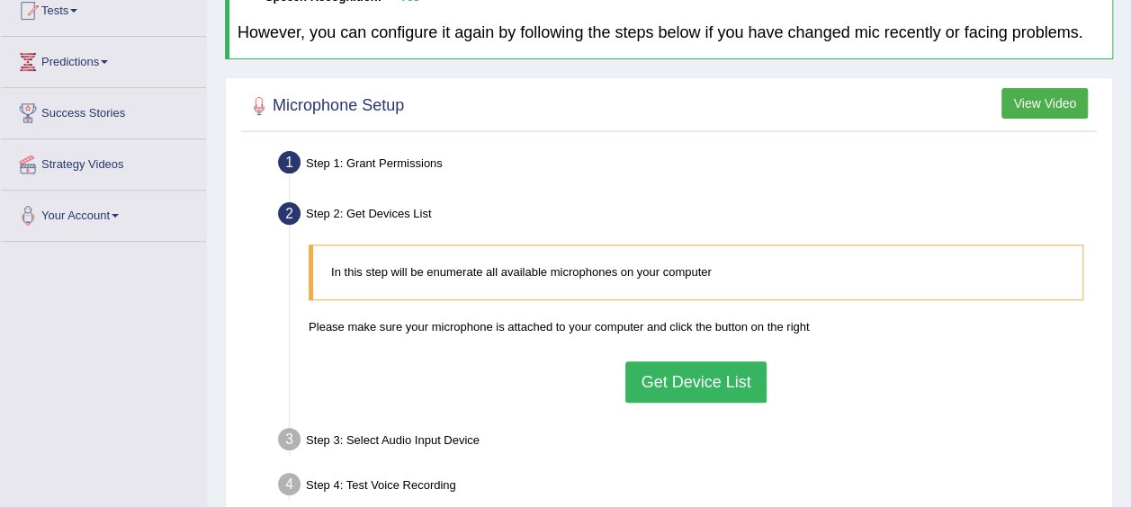
click at [727, 381] on button "Get Device List" at bounding box center [695, 382] width 140 height 41
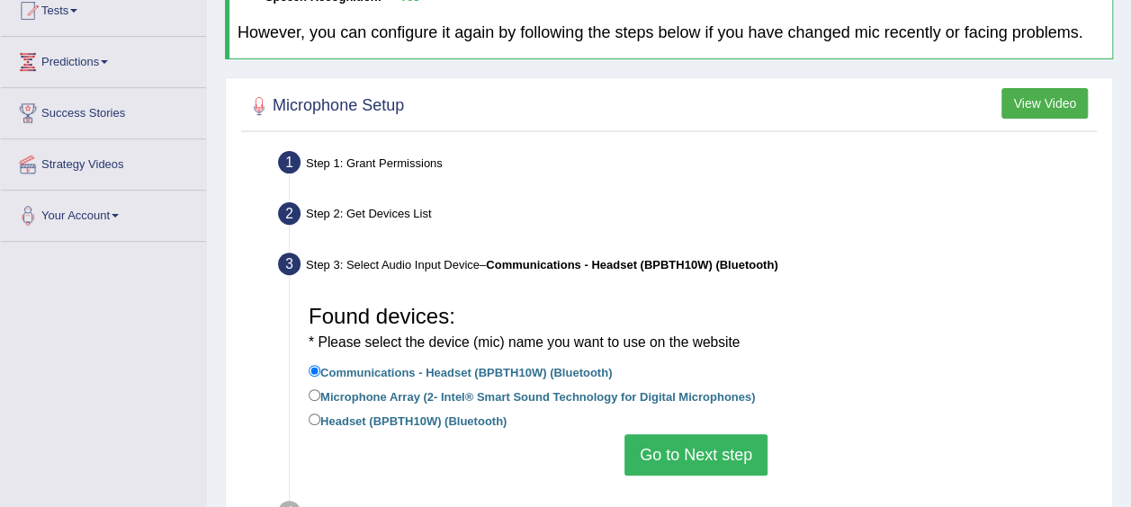
click at [721, 456] on button "Go to Next step" at bounding box center [695, 454] width 143 height 41
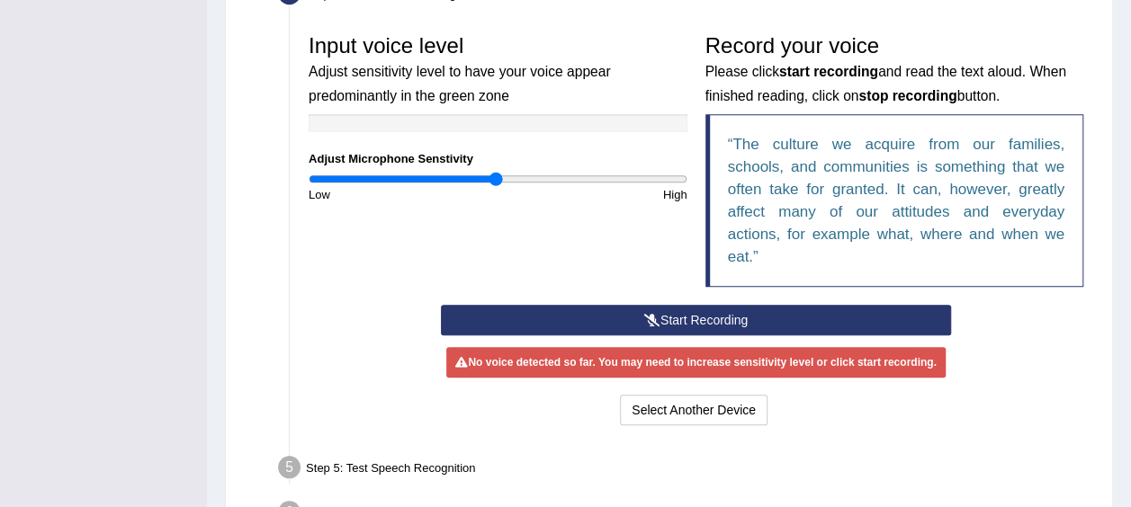
scroll to position [532, 0]
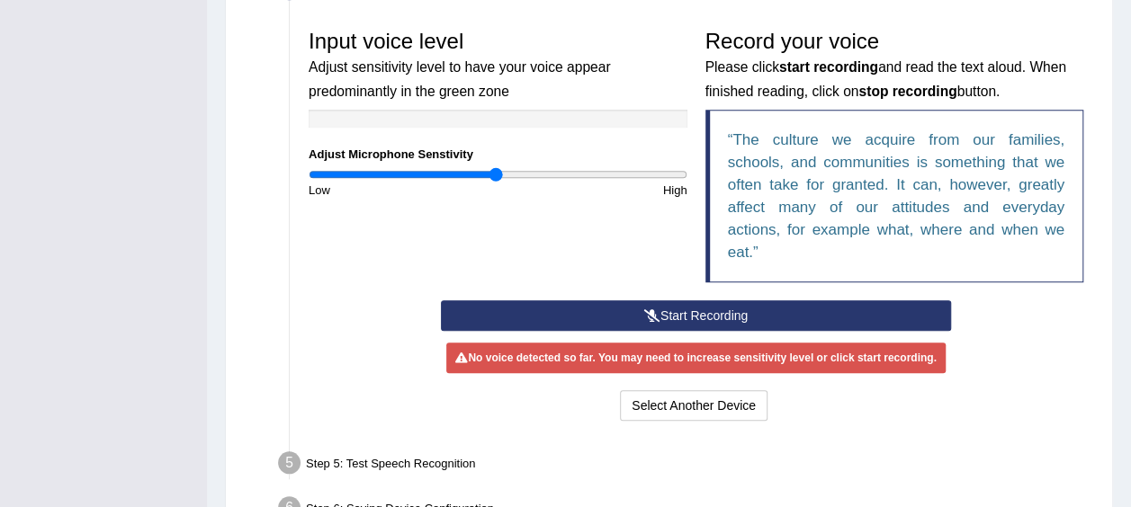
click at [732, 318] on button "Start Recording" at bounding box center [696, 315] width 510 height 31
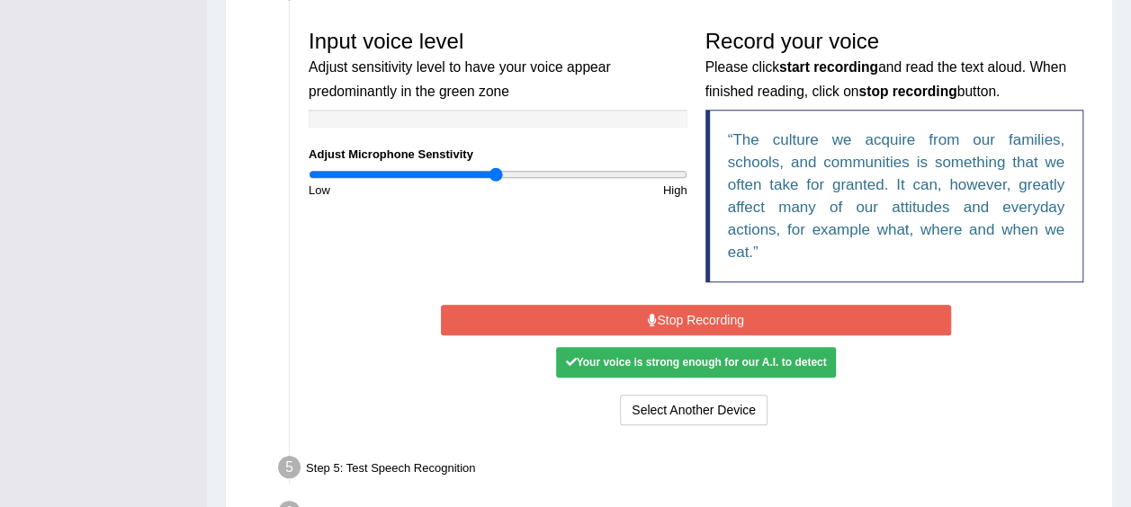
click at [917, 317] on button "Stop Recording" at bounding box center [696, 320] width 510 height 31
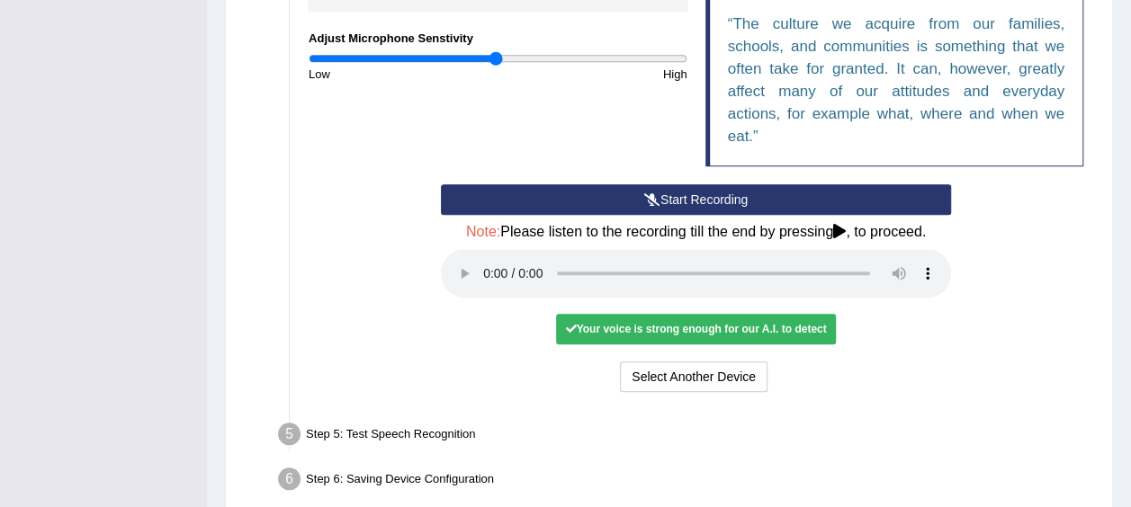
scroll to position [652, 0]
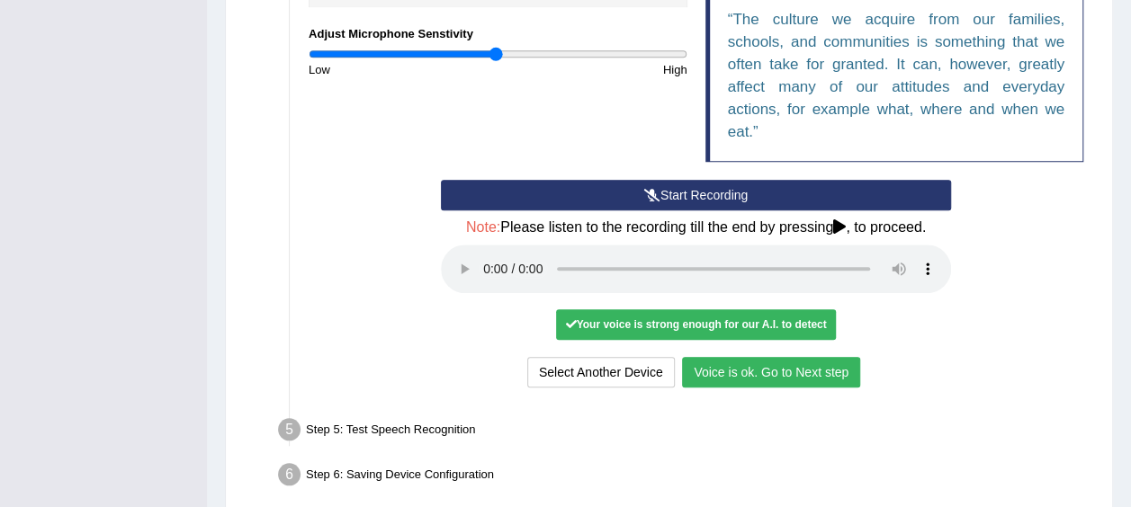
click at [830, 371] on button "Voice is ok. Go to Next step" at bounding box center [771, 372] width 178 height 31
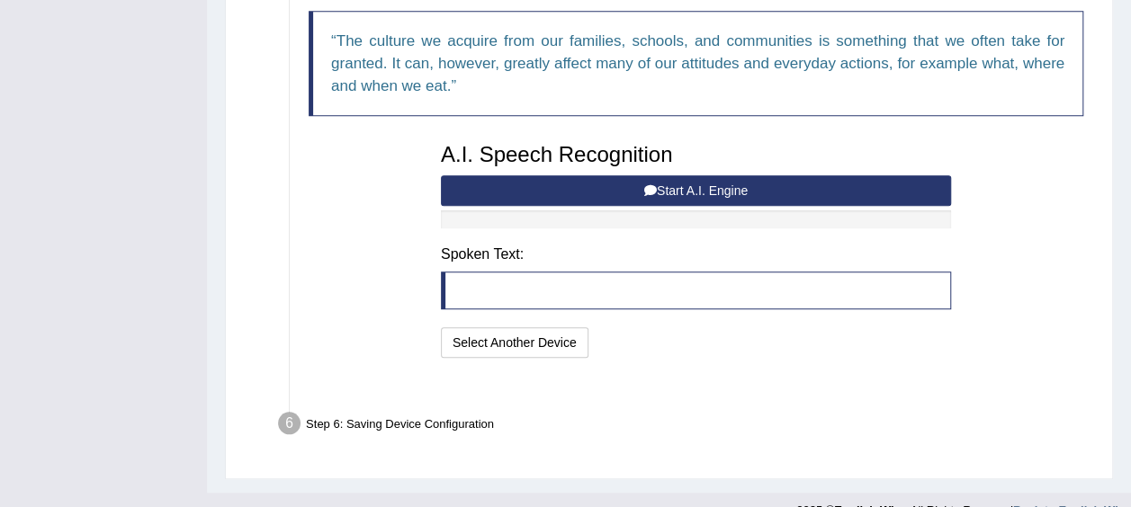
scroll to position [636, 0]
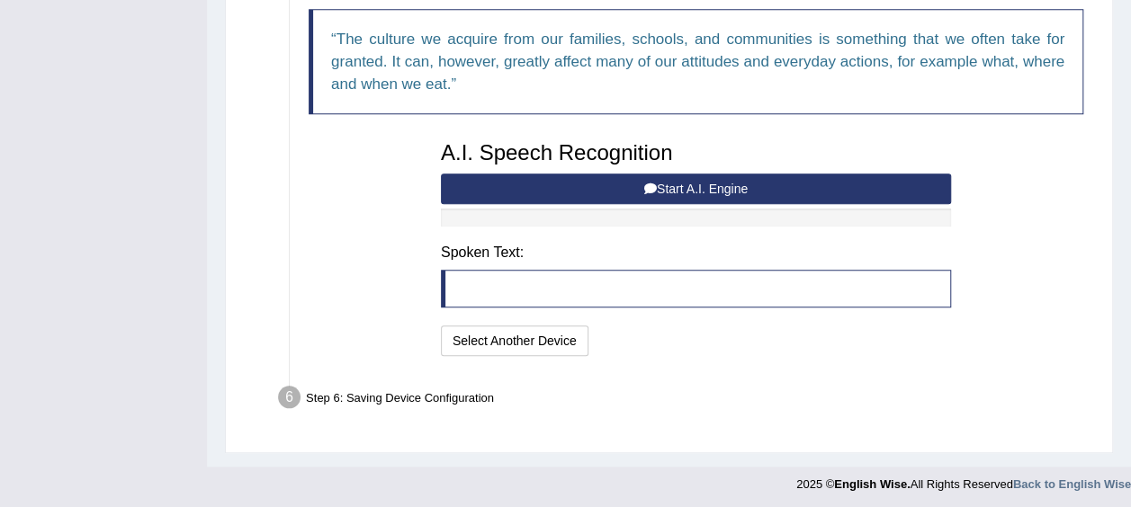
click at [839, 187] on button "Start A.I. Engine" at bounding box center [696, 189] width 510 height 31
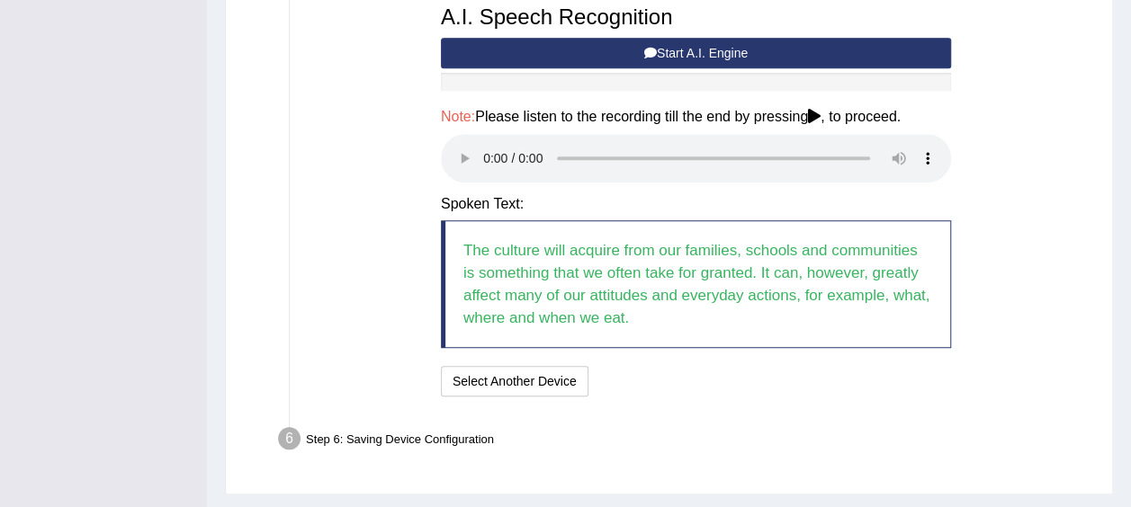
scroll to position [813, 0]
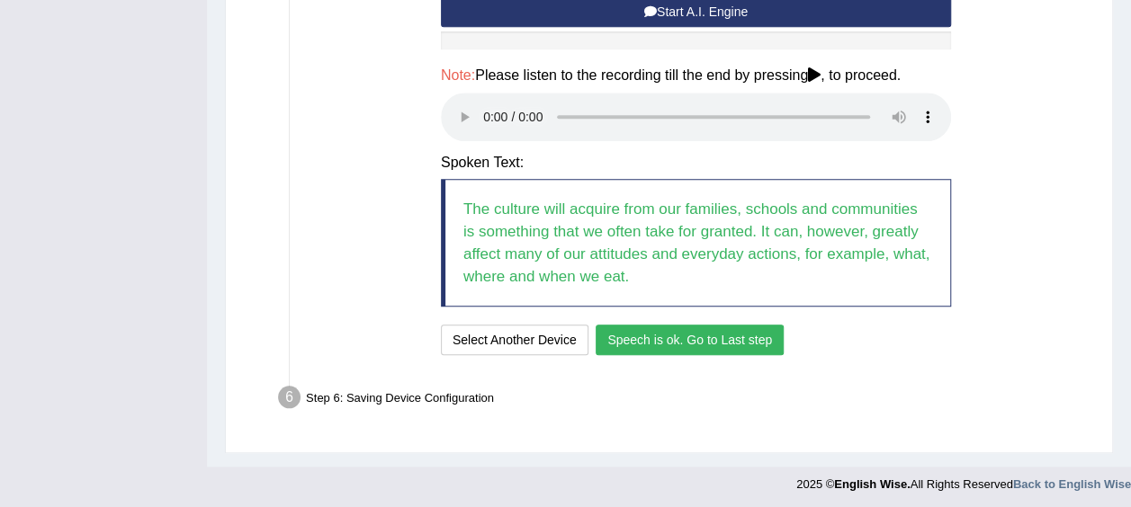
click at [752, 340] on button "Speech is ok. Go to Last step" at bounding box center [689, 340] width 188 height 31
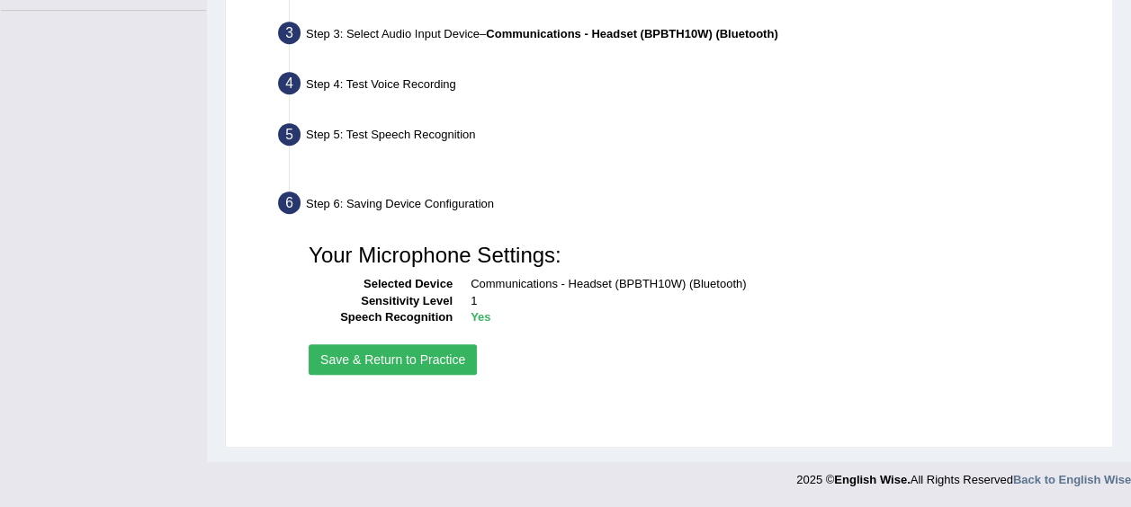
scroll to position [437, 0]
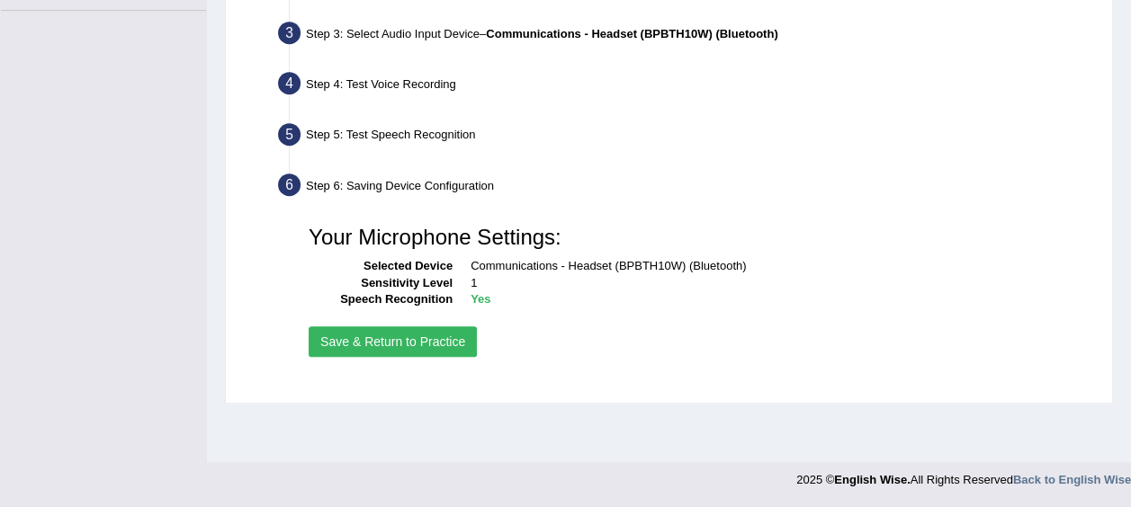
click at [454, 347] on button "Save & Return to Practice" at bounding box center [393, 341] width 168 height 31
